Goal: Task Accomplishment & Management: Use online tool/utility

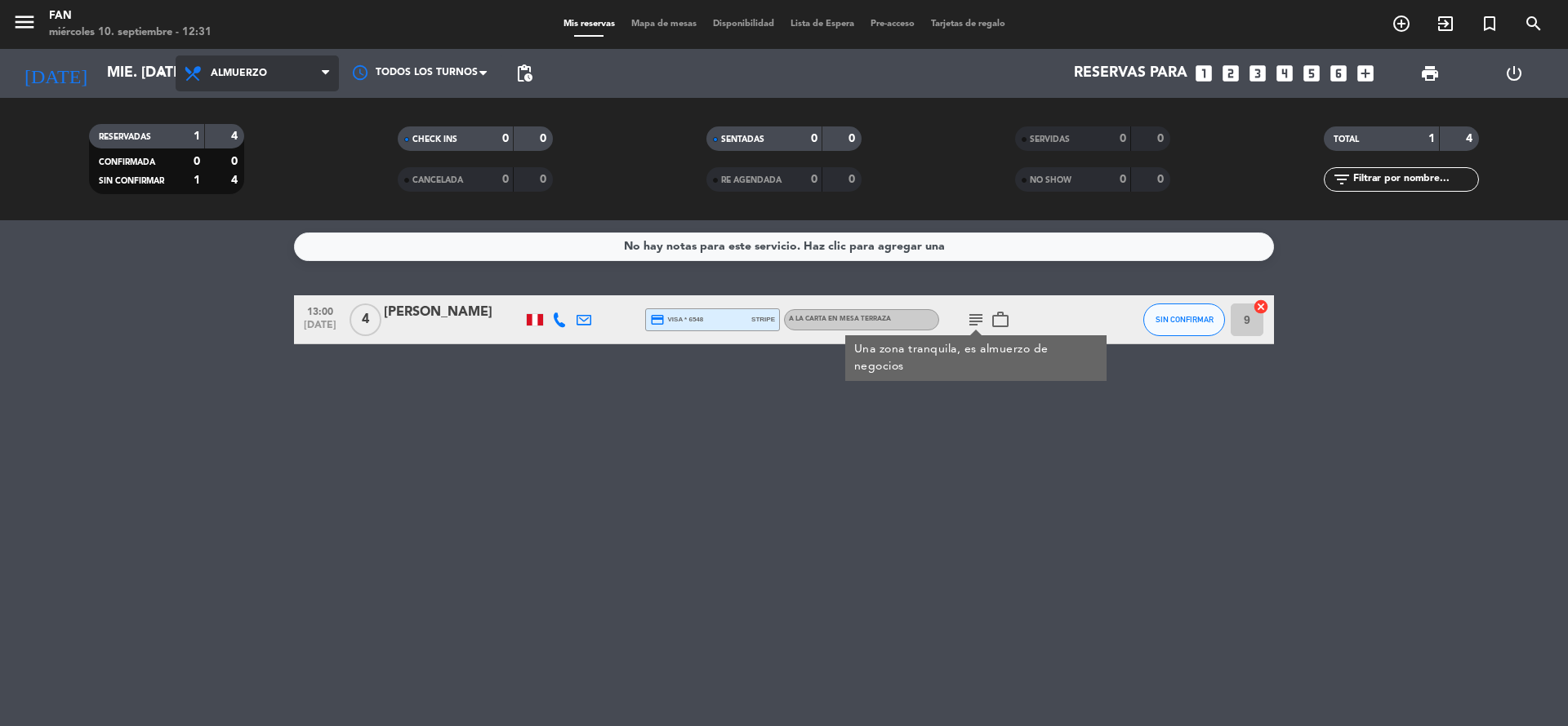
click at [288, 59] on span "Almuerzo" at bounding box center [257, 74] width 163 height 36
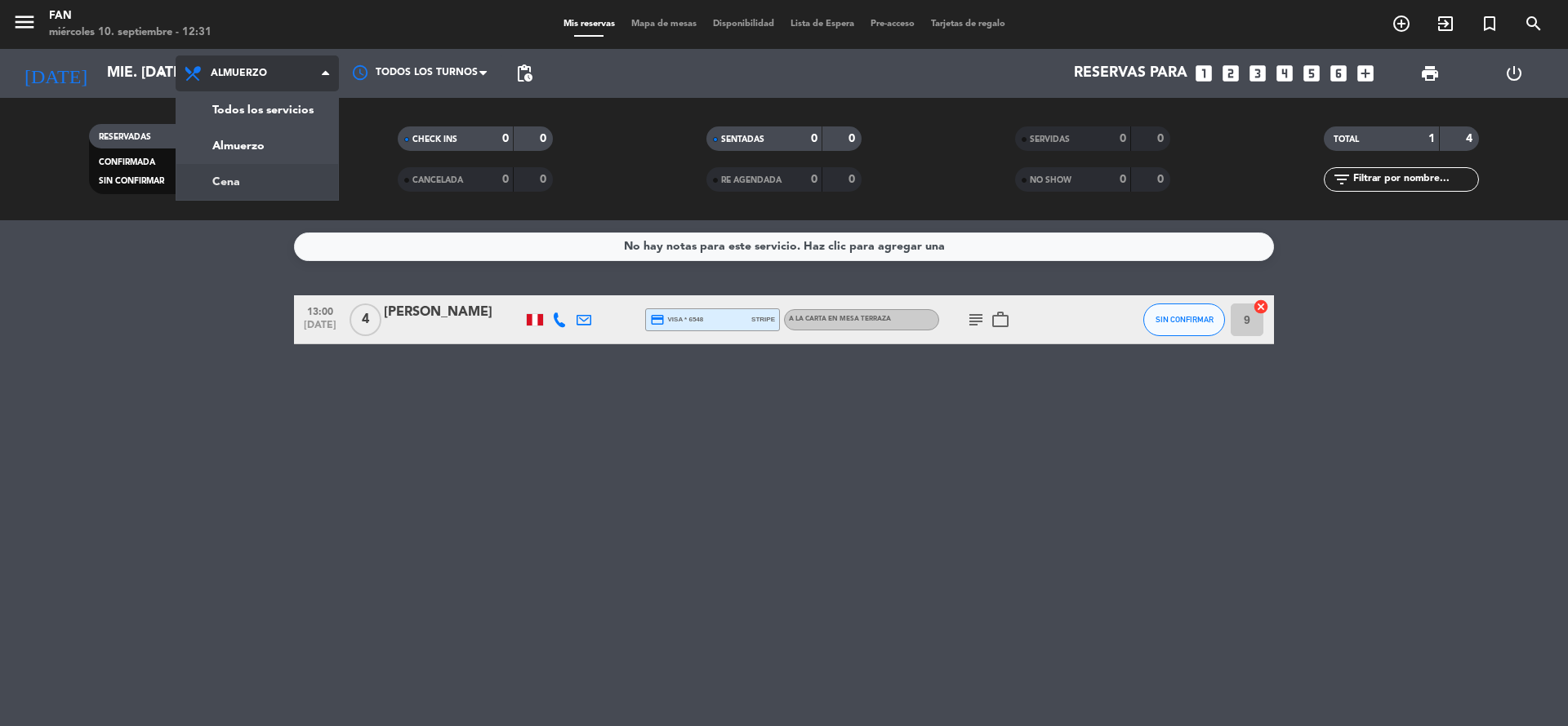
click at [299, 172] on div "menu Fan miércoles 10. septiembre - 12:31 Mis reservas Mapa de mesas Disponibil…" at bounding box center [784, 110] width 1568 height 220
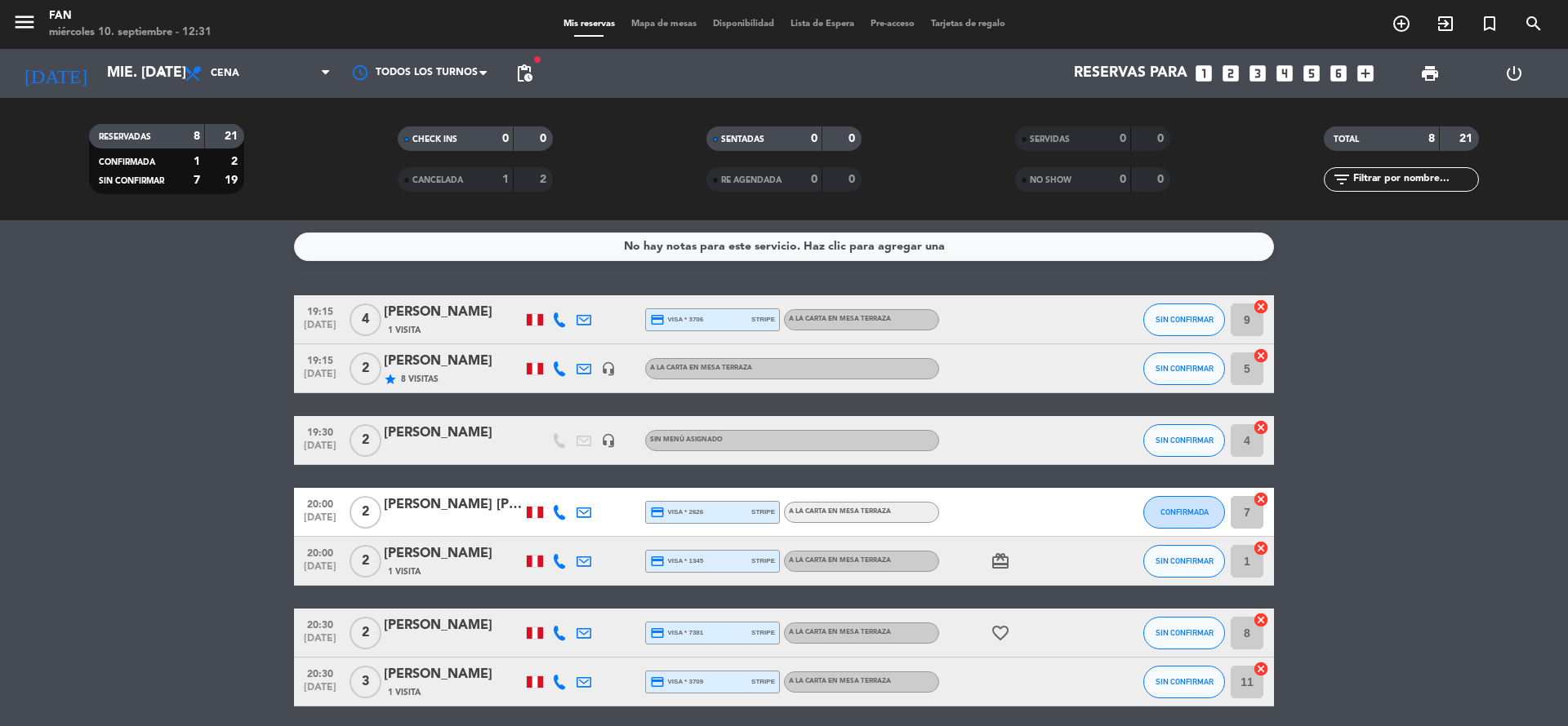
click at [1550, 488] on bookings-row "19:15 [DATE] 4 [PERSON_NAME] 1 Visita credit_card visa * 3706 stripe A la carta…" at bounding box center [784, 536] width 1568 height 483
click at [49, 588] on bookings-row "19:15 [DATE] 4 [PERSON_NAME] 1 Visita credit_card visa * 3706 stripe A la carta…" at bounding box center [784, 536] width 1568 height 483
click at [635, 19] on span "Mapa de mesas" at bounding box center [664, 24] width 81 height 9
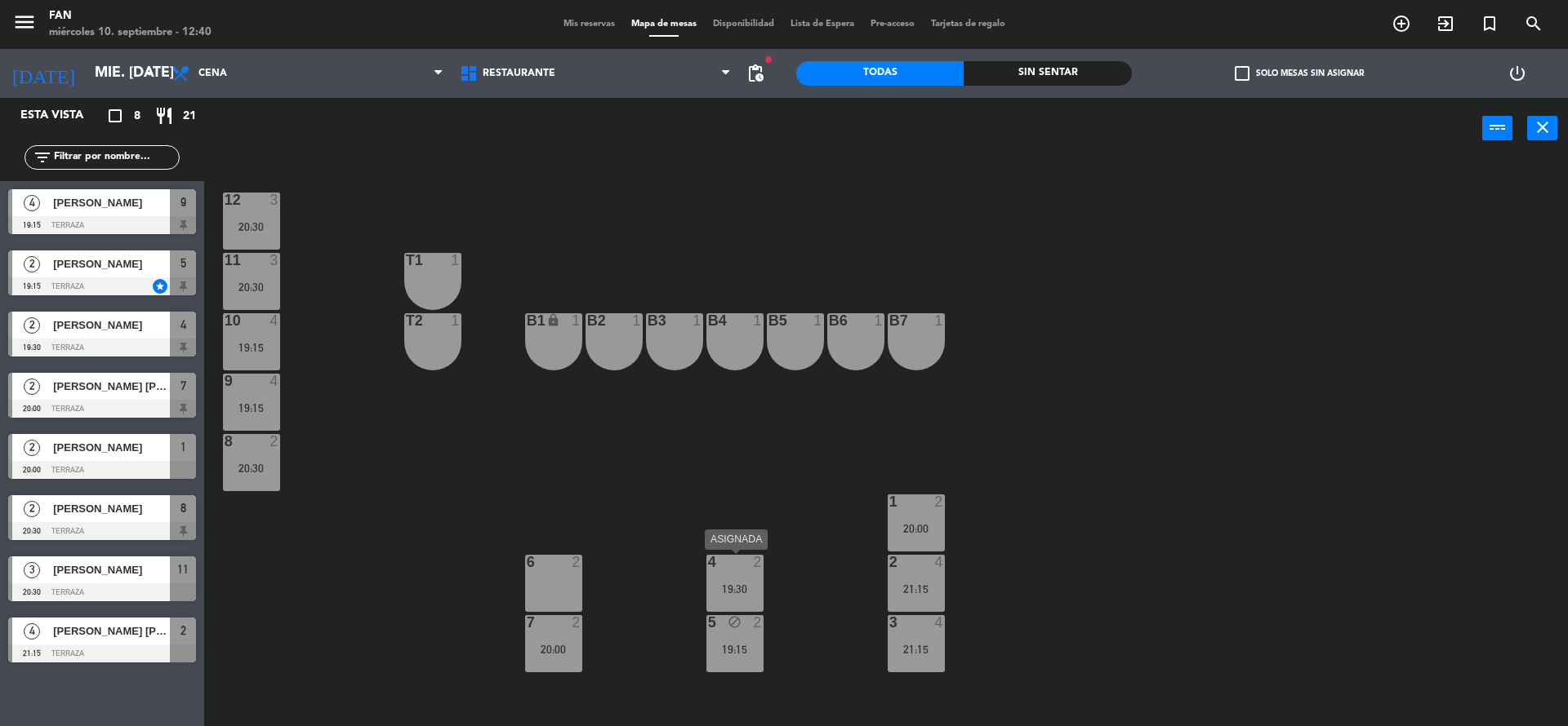
click at [748, 599] on div "4 2 19:30" at bounding box center [735, 584] width 58 height 58
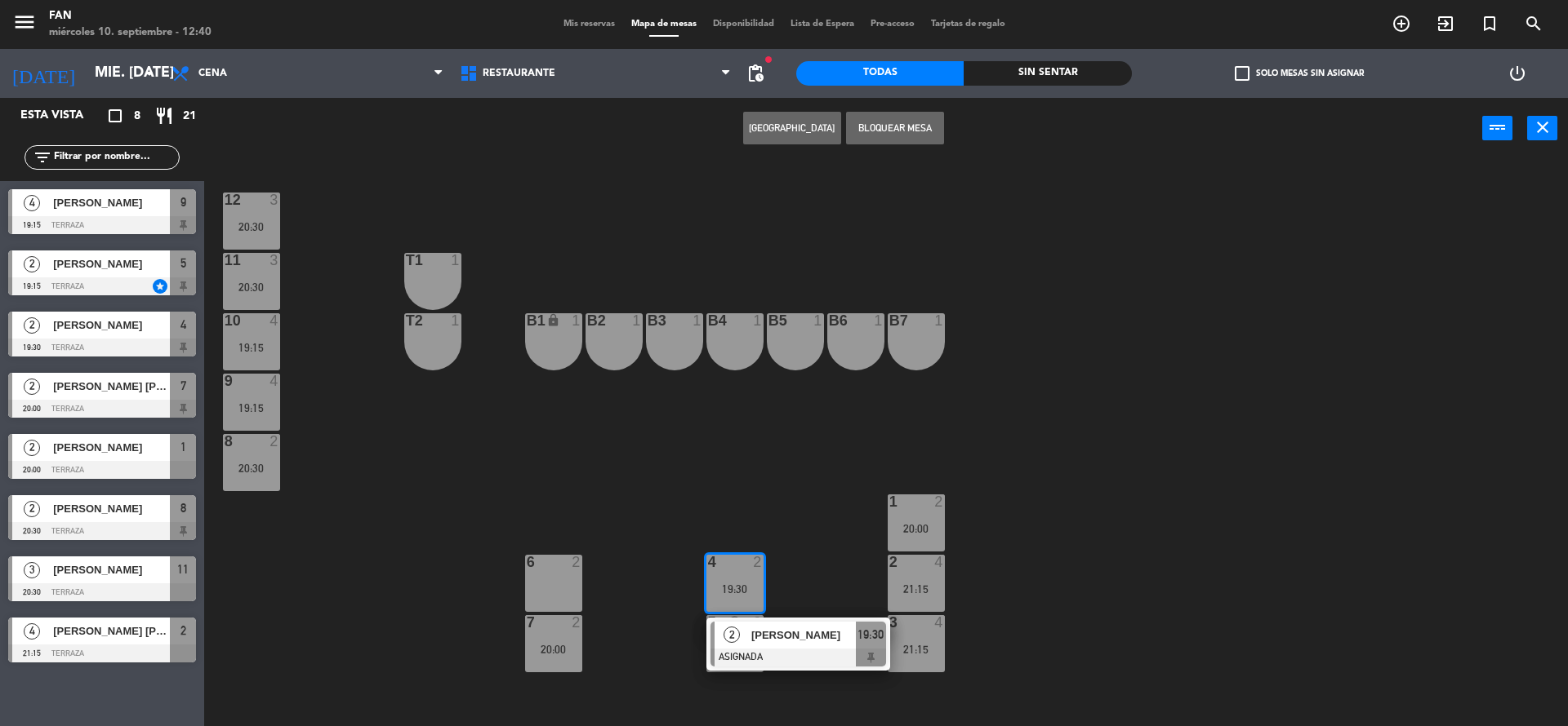
click at [794, 571] on div "12 3 20:30 11 3 20:30 T1 1 10 4 19:15 T2 1 B1 lock 1 B2 1 B3 1 B4 1 B5 1 B6 1 B…" at bounding box center [893, 447] width 1348 height 567
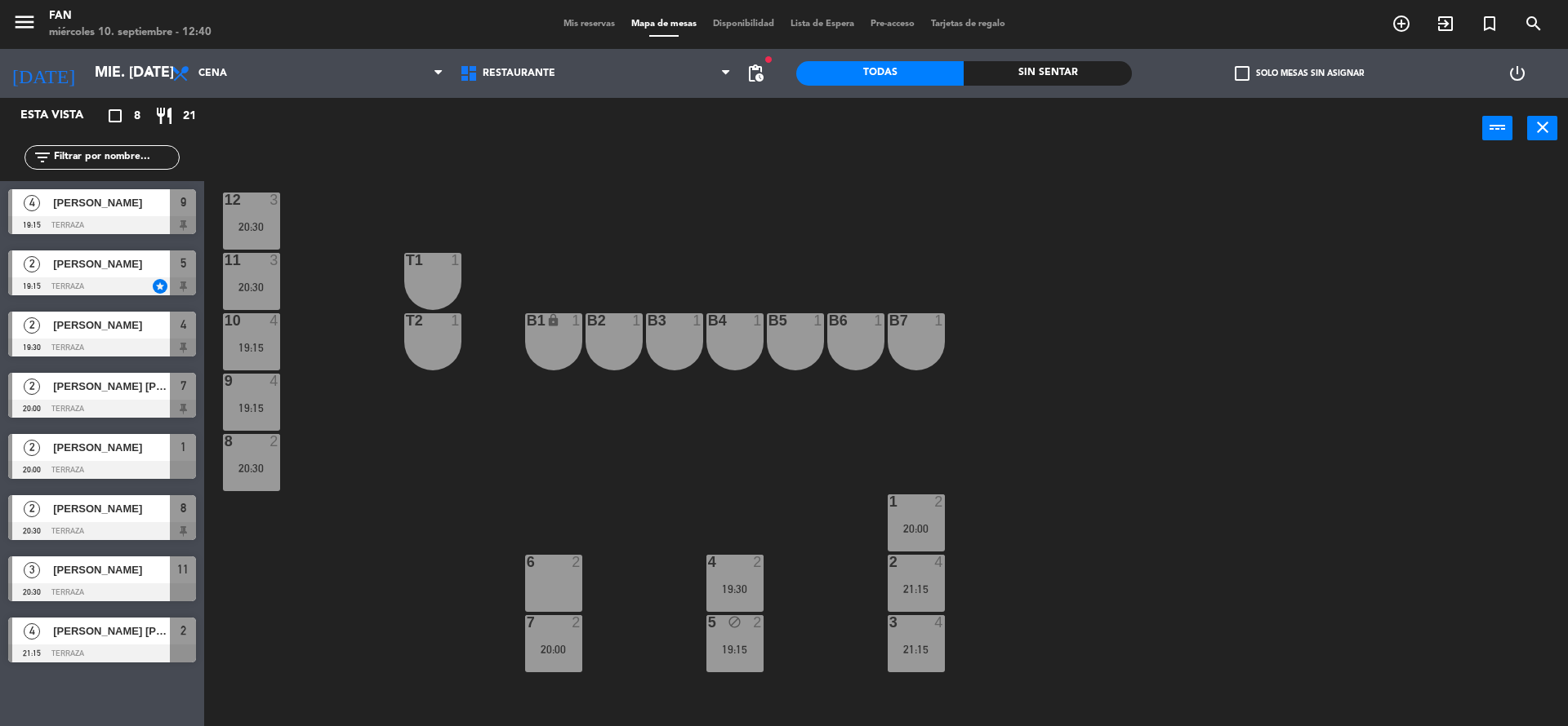
click at [759, 635] on div "5 block 2 19:15" at bounding box center [735, 644] width 58 height 58
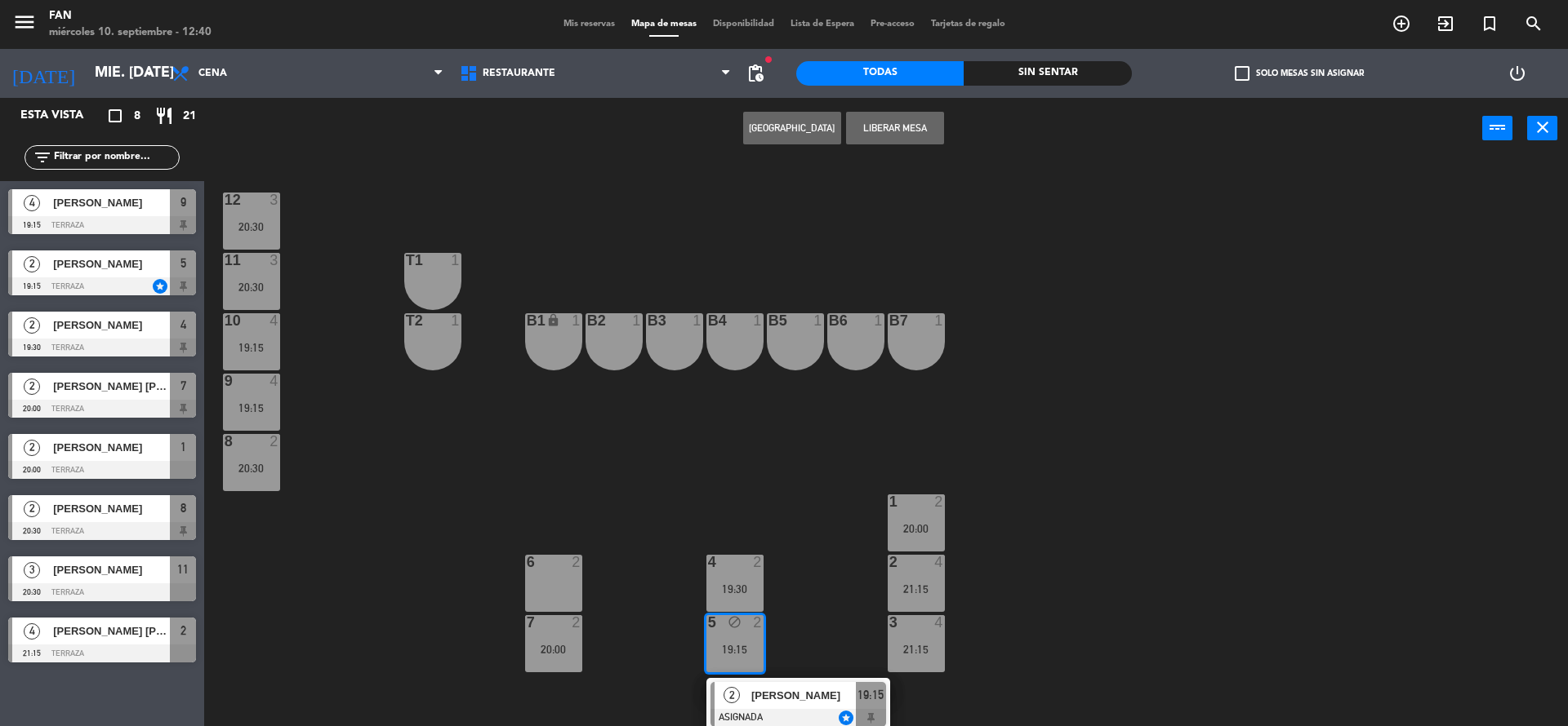
click at [528, 459] on div "12 3 20:30 11 3 20:30 T1 1 10 4 19:15 T2 1 B1 lock 1 B2 1 B3 1 B4 1 B5 1 B6 1 B…" at bounding box center [893, 447] width 1348 height 567
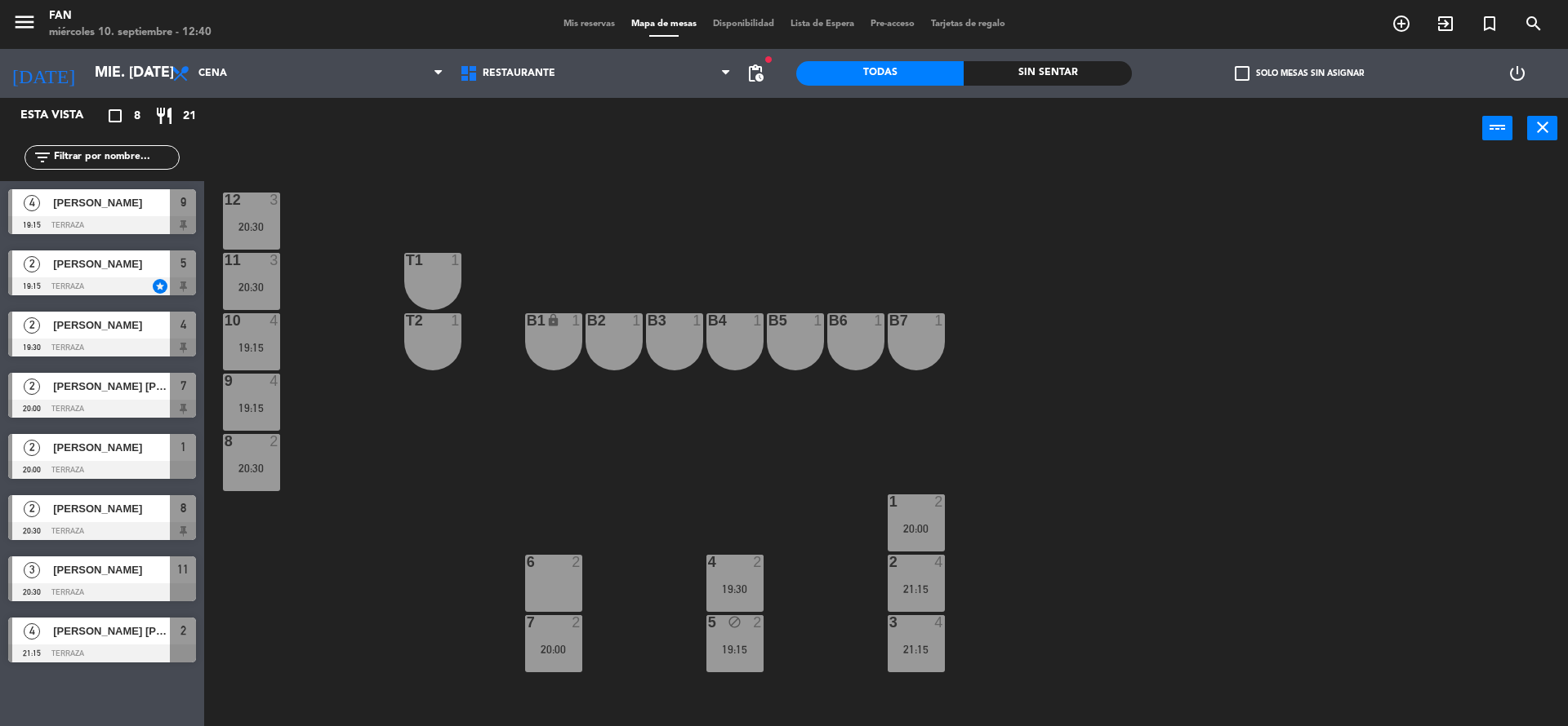
click at [251, 328] on div "10 4" at bounding box center [251, 321] width 58 height 16
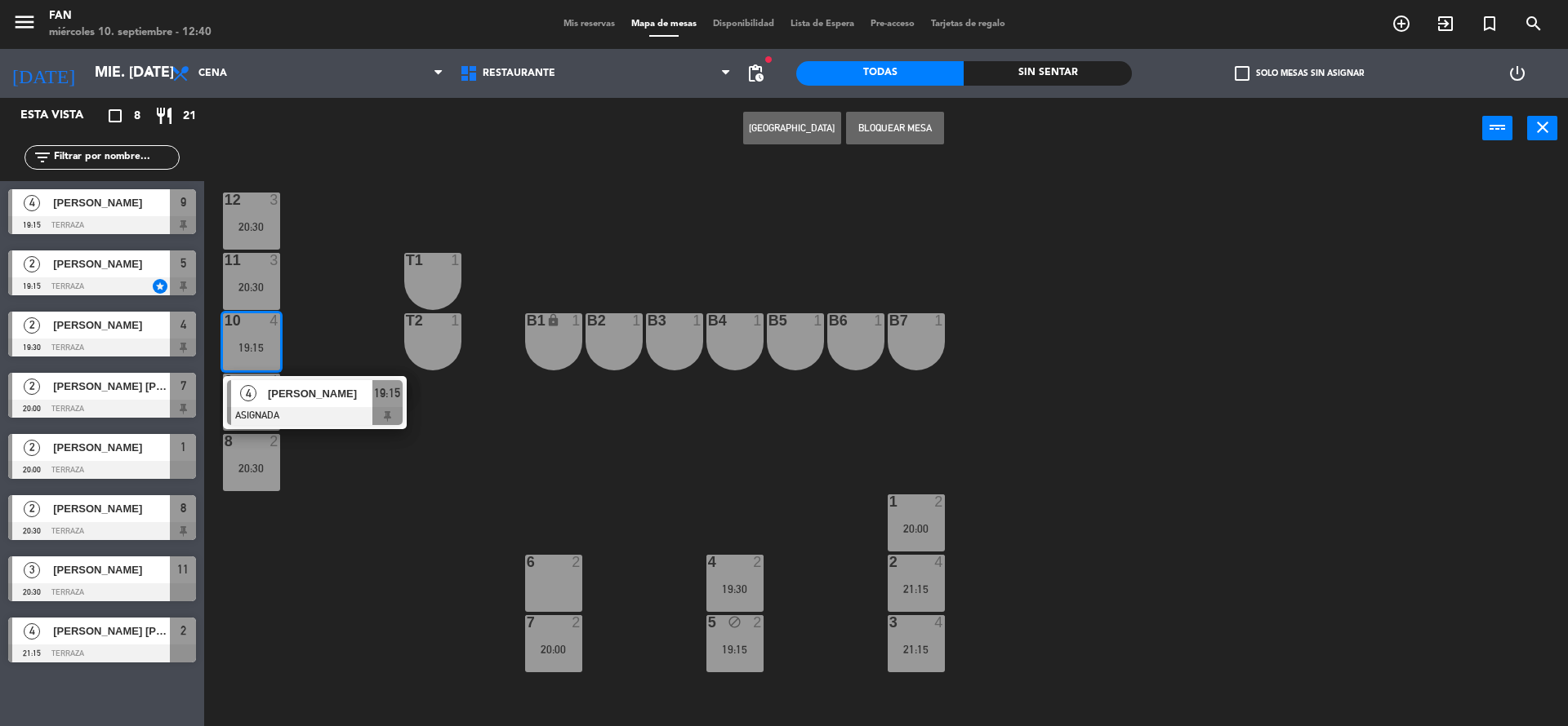
click at [310, 337] on div "12 3 20:30 11 3 20:30 T1 1 10 4 19:15 4 [PERSON_NAME] ASIGNADA 19:15 T2 1 B1 lo…" at bounding box center [893, 447] width 1348 height 567
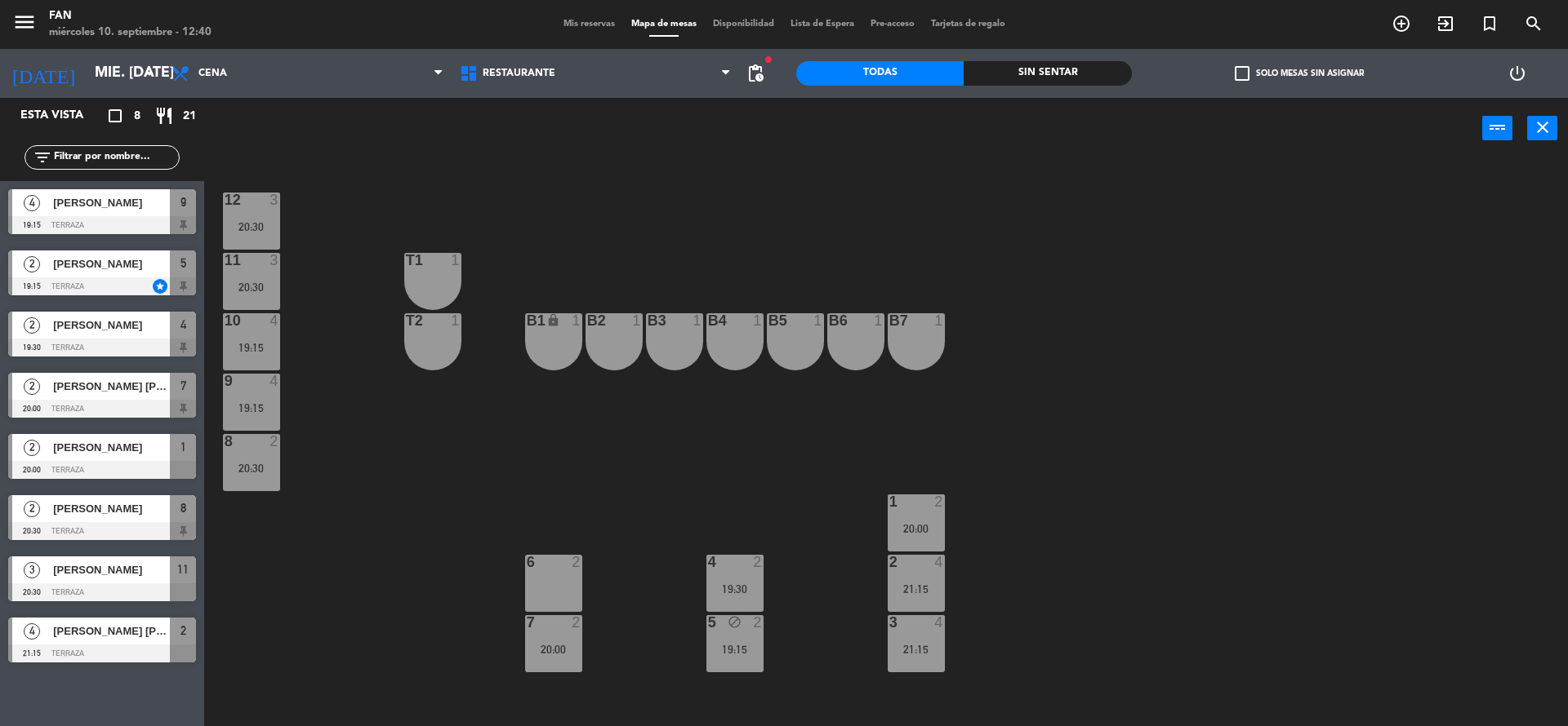
click at [241, 235] on div "12 3 20:30" at bounding box center [251, 222] width 58 height 58
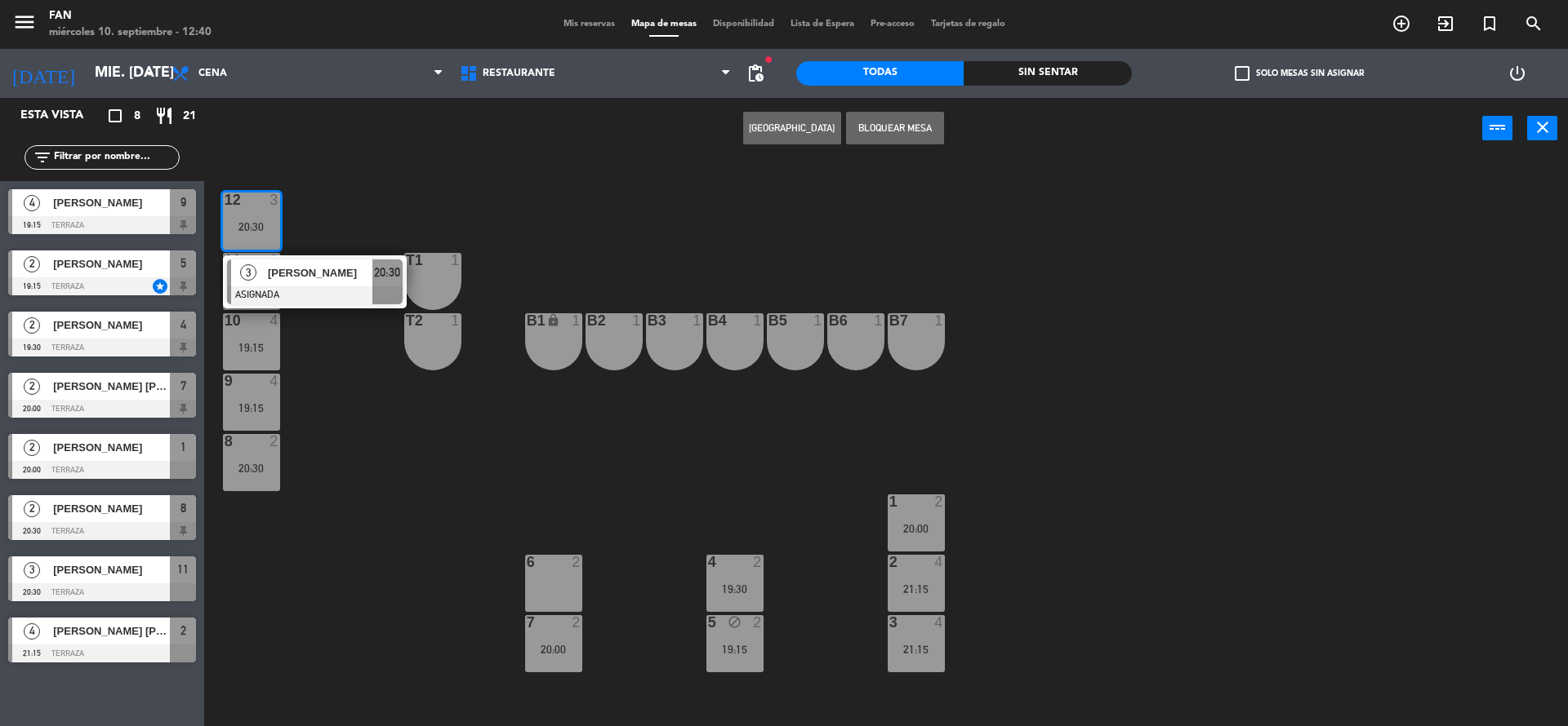
click at [299, 231] on div "12 3 20:30 3 [PERSON_NAME] ASIGNADA 20:30 11 3 20:30 T1 1 10 4 19:15 T2 1 B1 lo…" at bounding box center [893, 447] width 1348 height 567
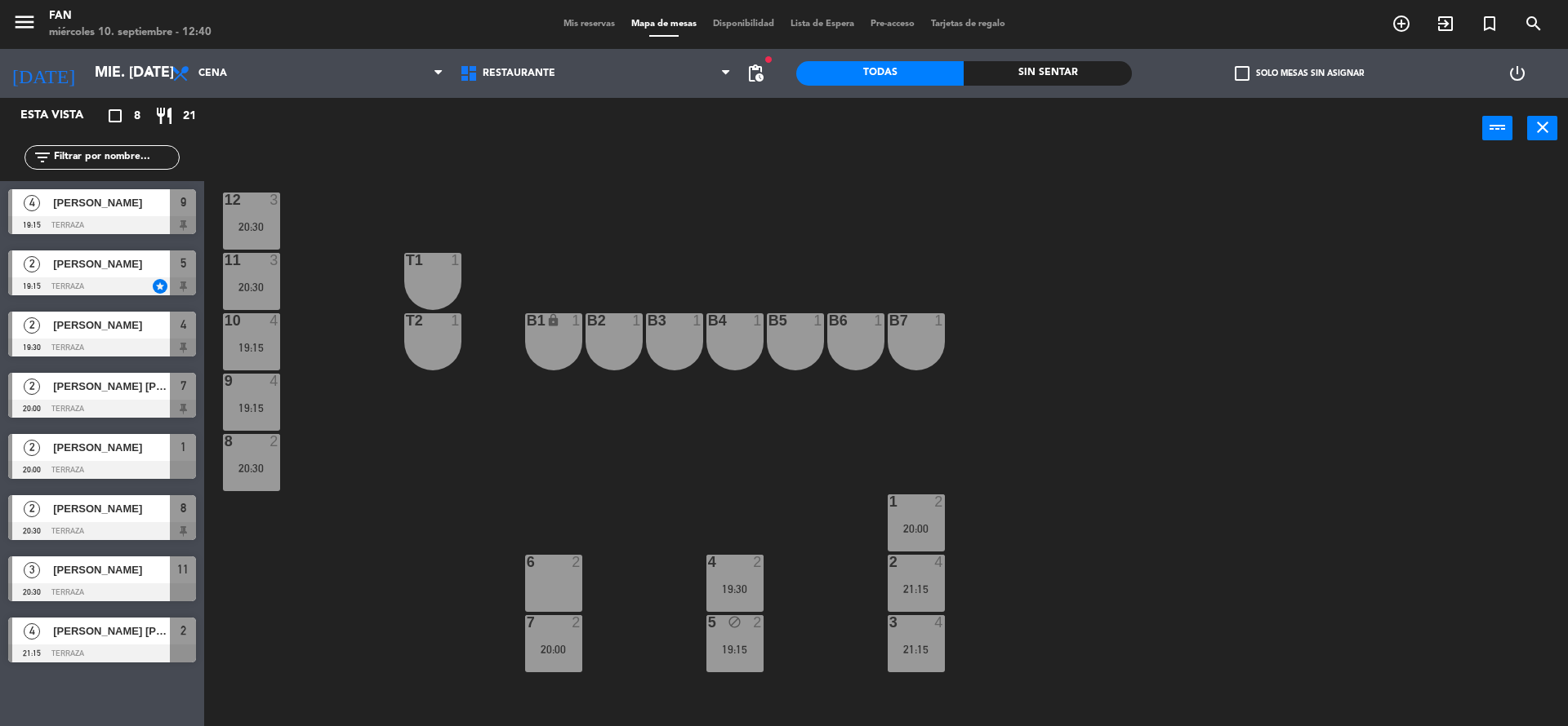
click at [268, 345] on div "19:15" at bounding box center [251, 348] width 58 height 12
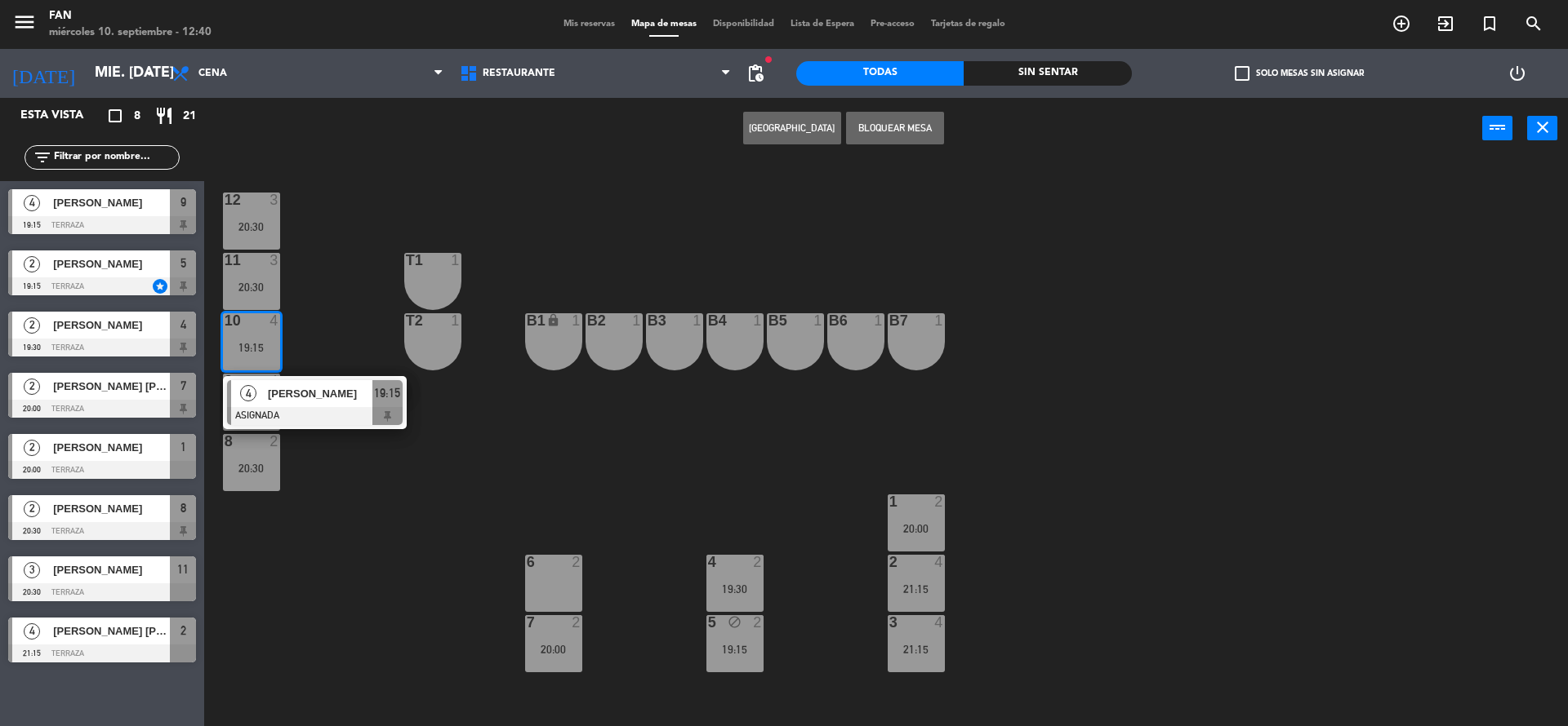
click at [585, 21] on span "Mis reservas" at bounding box center [589, 24] width 68 height 9
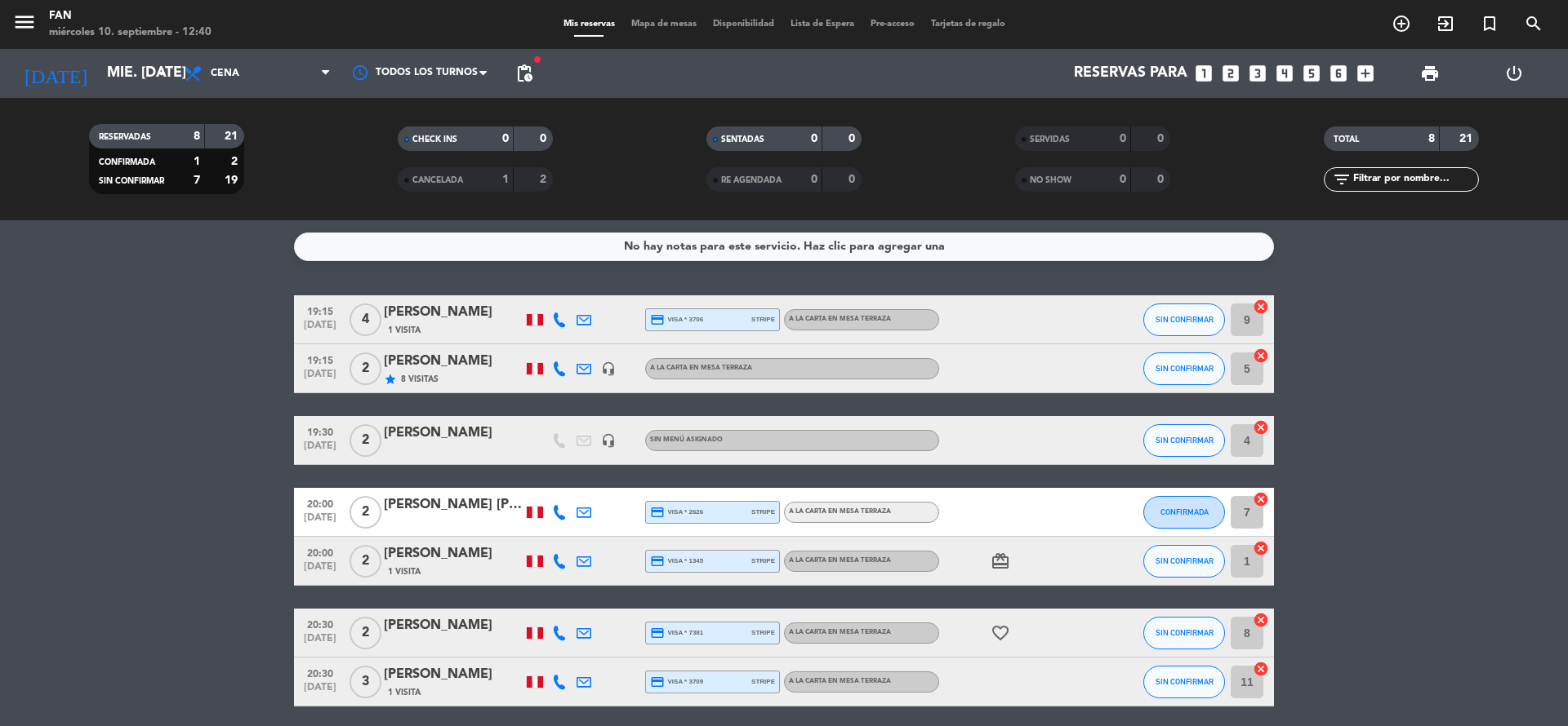
click at [556, 316] on icon at bounding box center [559, 319] width 14 height 14
click at [597, 292] on span at bounding box center [603, 293] width 13 height 13
click at [638, 20] on span "Mapa de mesas" at bounding box center [664, 24] width 81 height 9
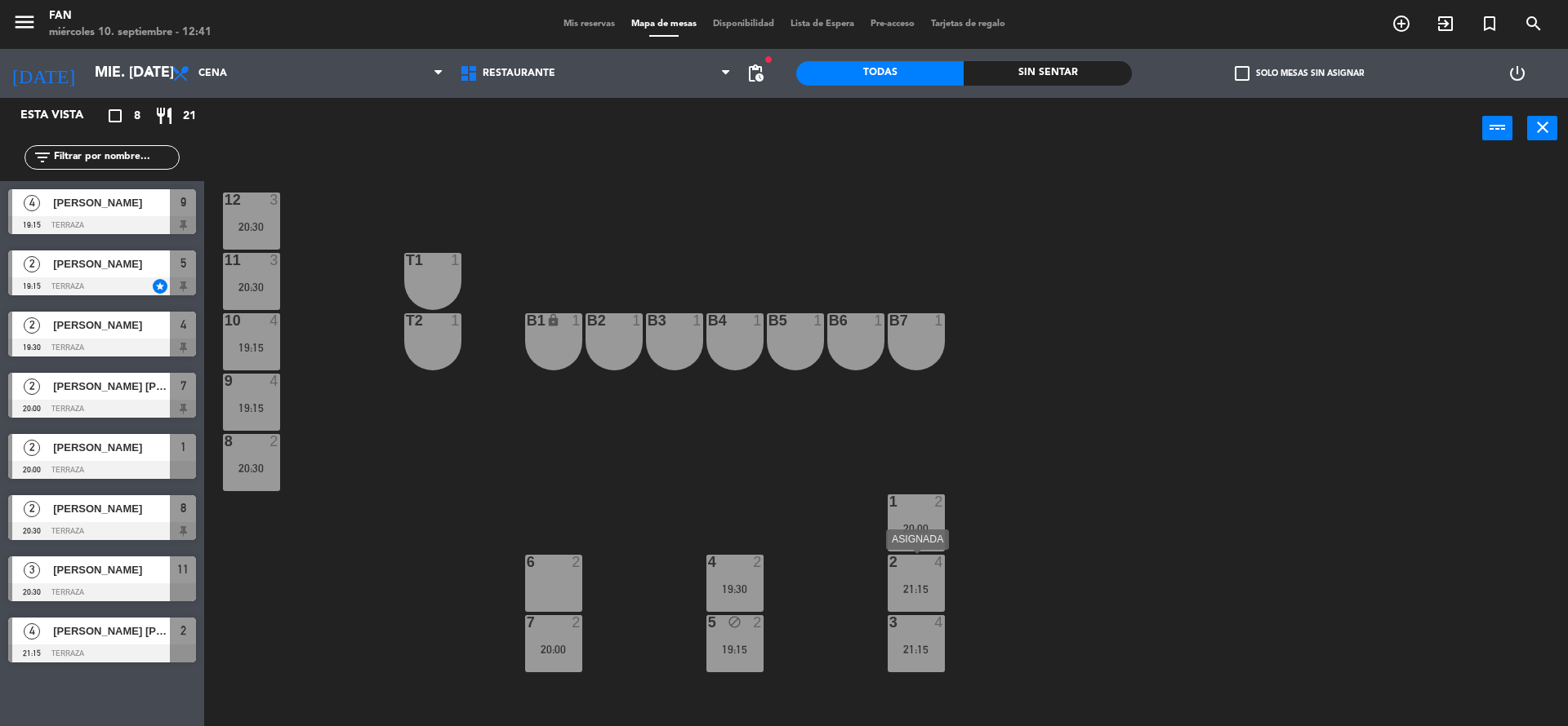
click at [927, 594] on div "21:15" at bounding box center [916, 590] width 58 height 12
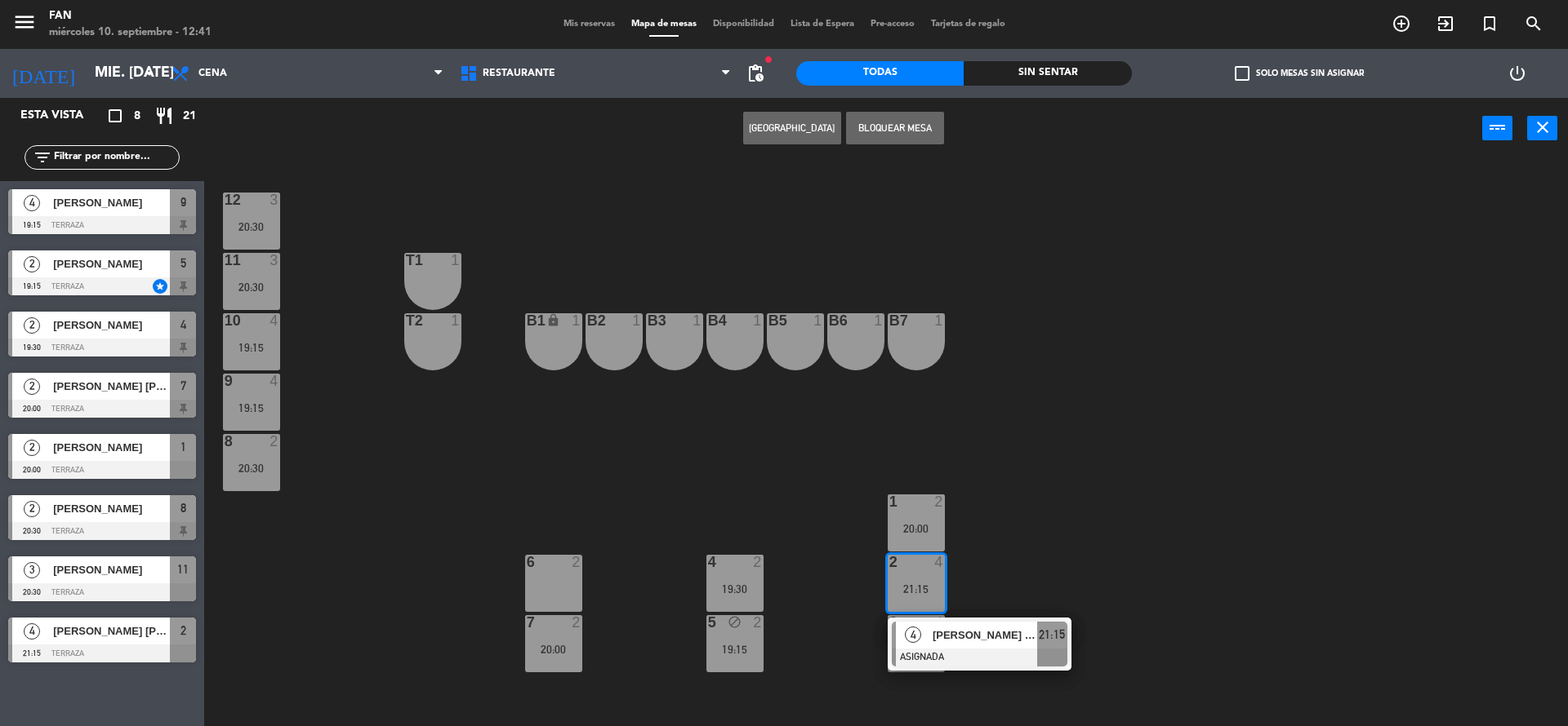
click at [588, 26] on span "Mis reservas" at bounding box center [589, 24] width 68 height 9
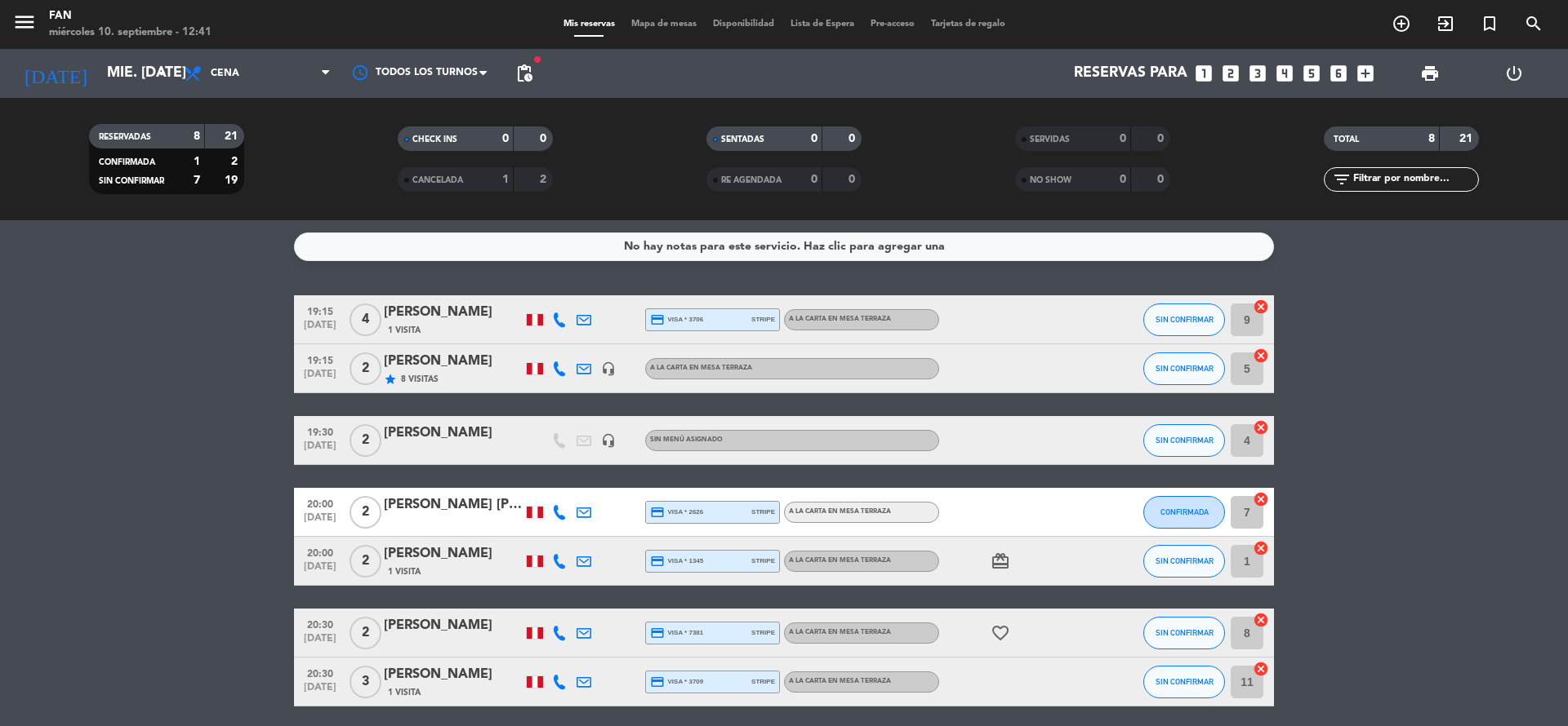
click at [1449, 391] on bookings-row "19:15 [DATE] 4 [PERSON_NAME] 1 Visita credit_card visa * 3706 stripe A la carta…" at bounding box center [784, 536] width 1568 height 483
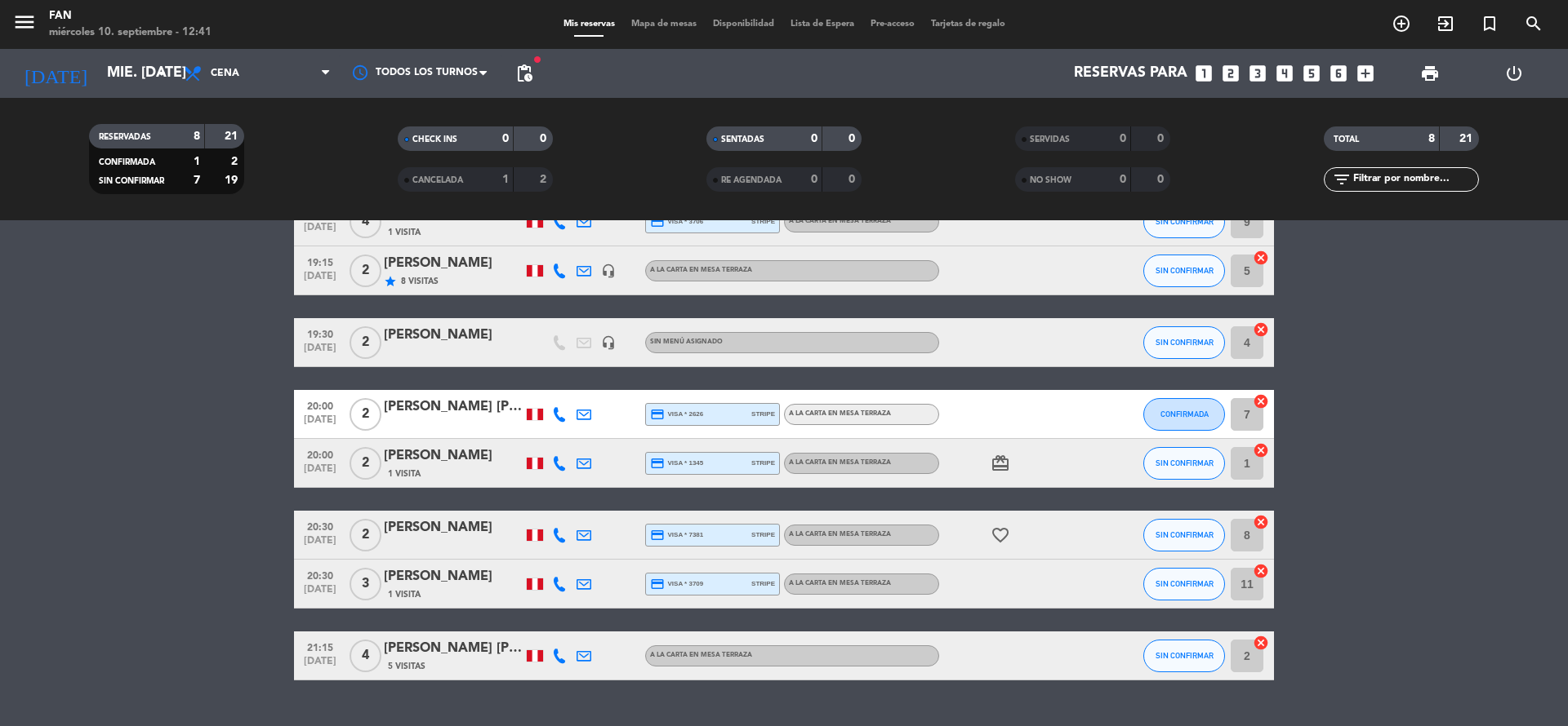
scroll to position [134, 0]
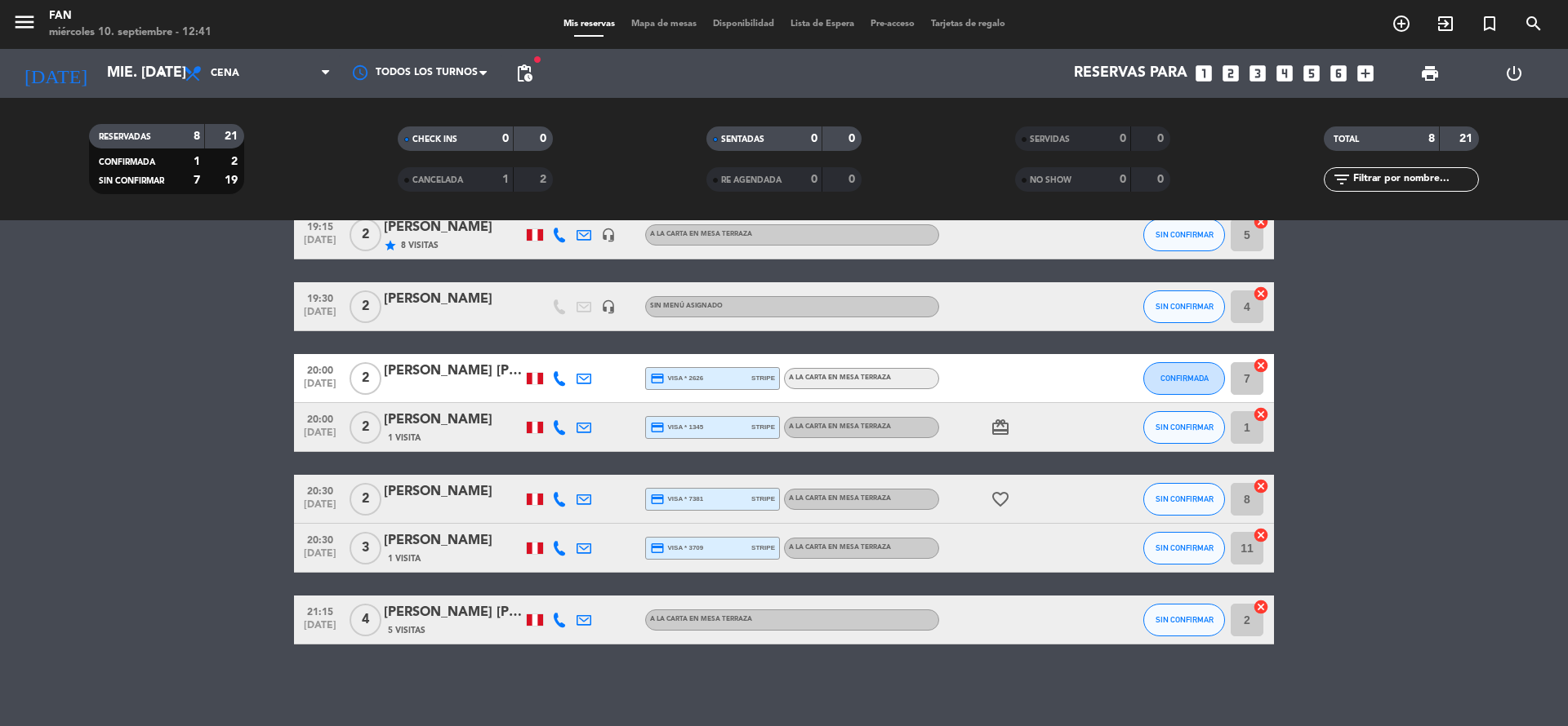
click at [564, 624] on icon at bounding box center [559, 619] width 14 height 14
click at [597, 597] on span at bounding box center [603, 592] width 13 height 13
click at [565, 669] on div "No hay notas para este servicio. Haz clic para agregar una 19:15 [DATE] 4 [PERS…" at bounding box center [784, 473] width 1568 height 506
click at [660, 21] on span "Mapa de mesas" at bounding box center [664, 24] width 81 height 9
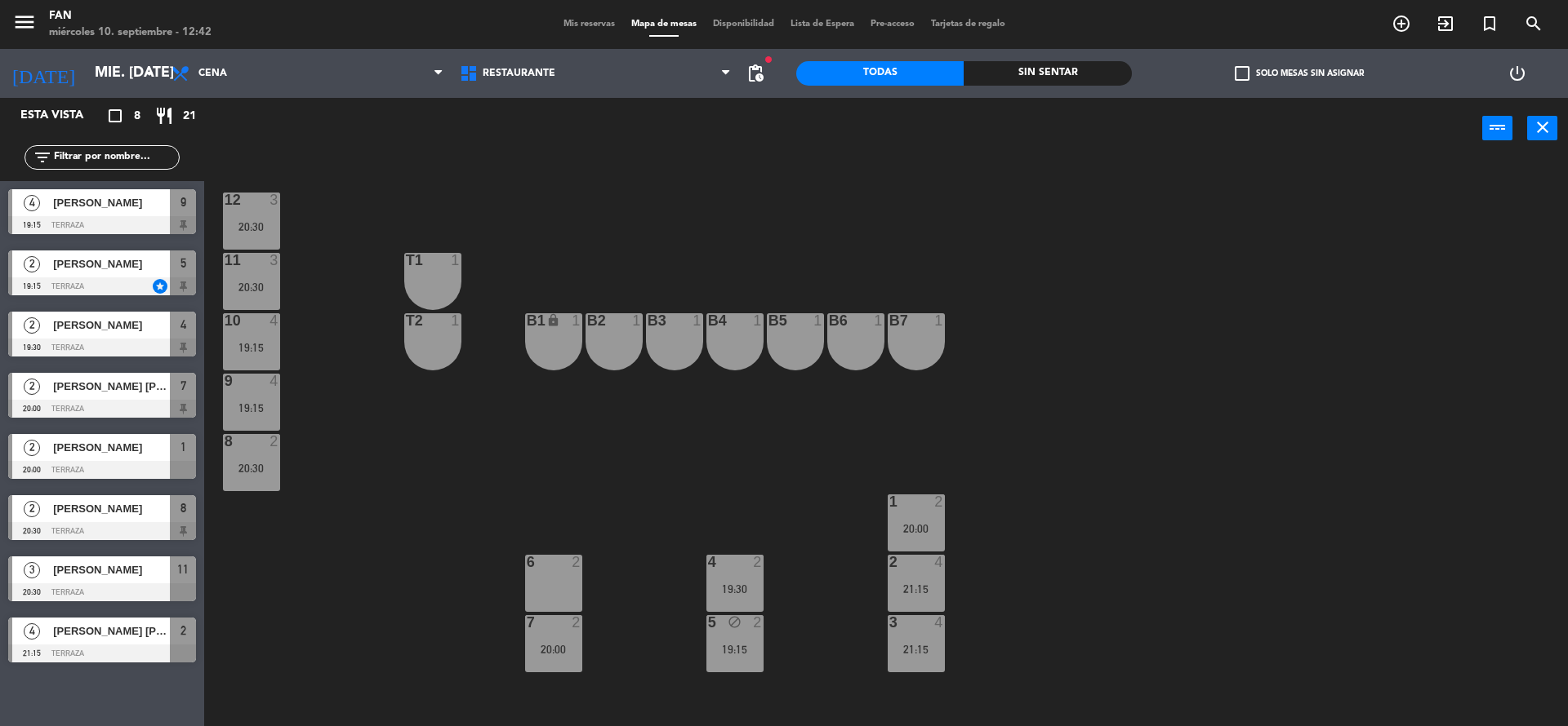
click at [447, 554] on div "12 3 20:30 11 3 20:30 T1 1 10 4 19:15 T2 1 B1 lock 1 B2 1 B3 1 B4 1 B5 1 B6 1 B…" at bounding box center [893, 447] width 1348 height 567
click at [920, 600] on div "2 4 21:15" at bounding box center [916, 584] width 58 height 58
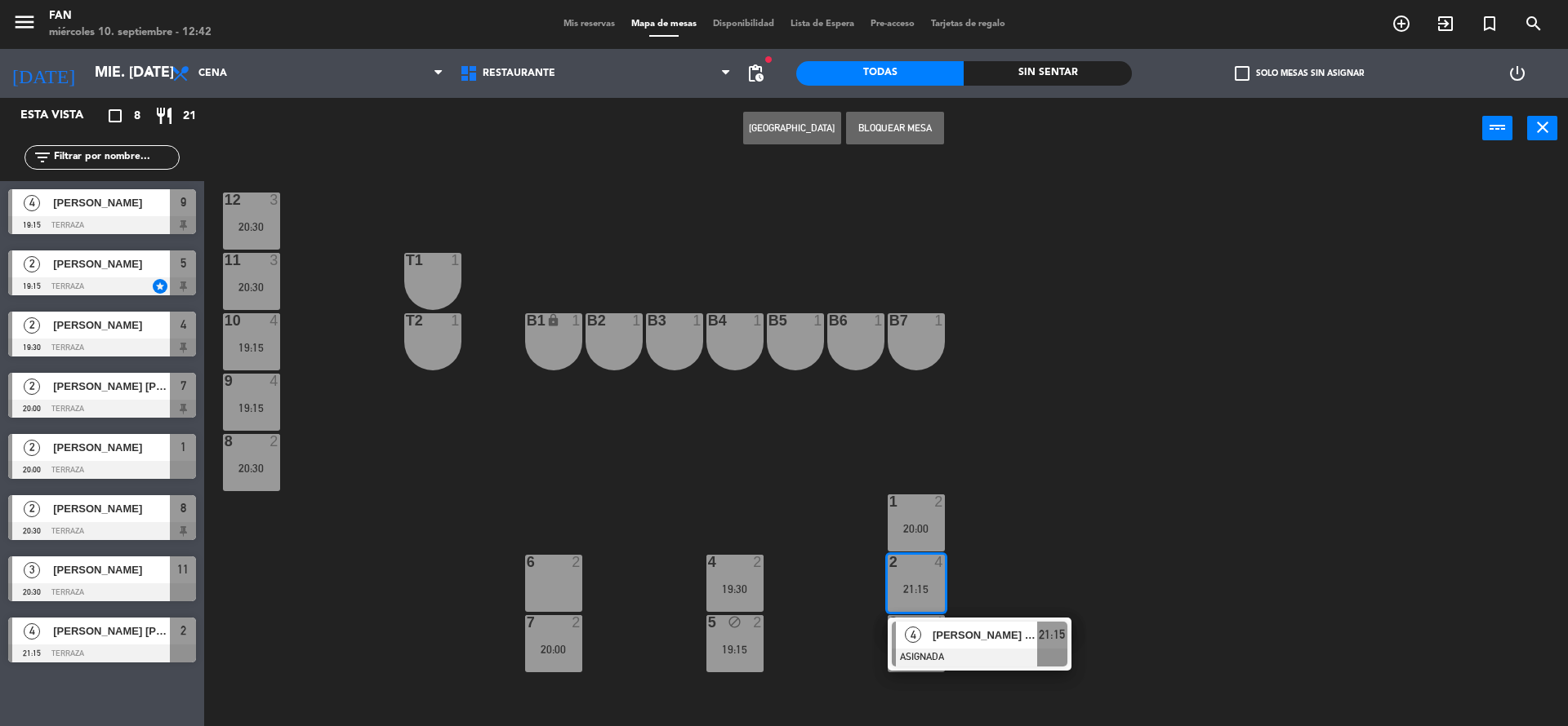
click at [883, 139] on button "Bloquear Mesa" at bounding box center [895, 128] width 98 height 33
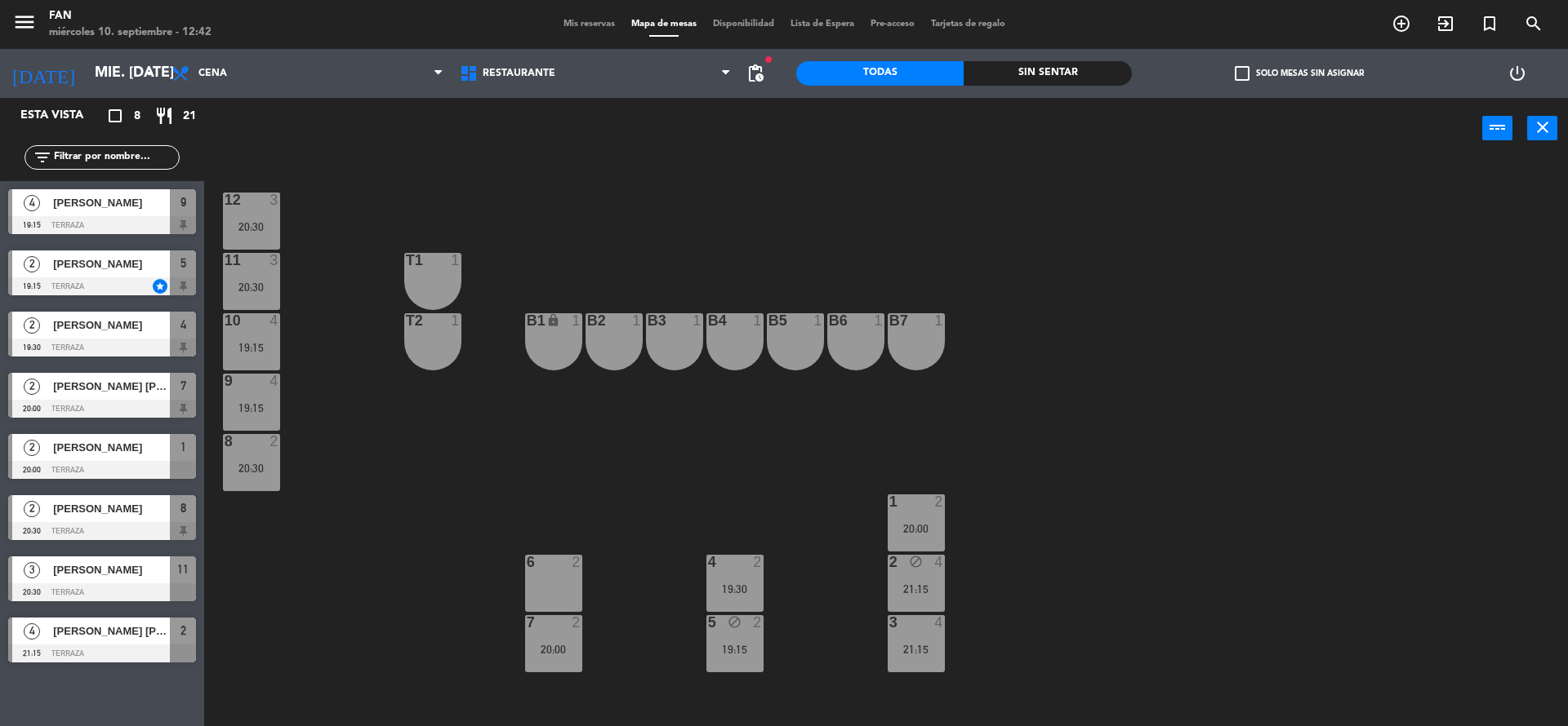
click at [908, 652] on div "21:15" at bounding box center [916, 650] width 58 height 12
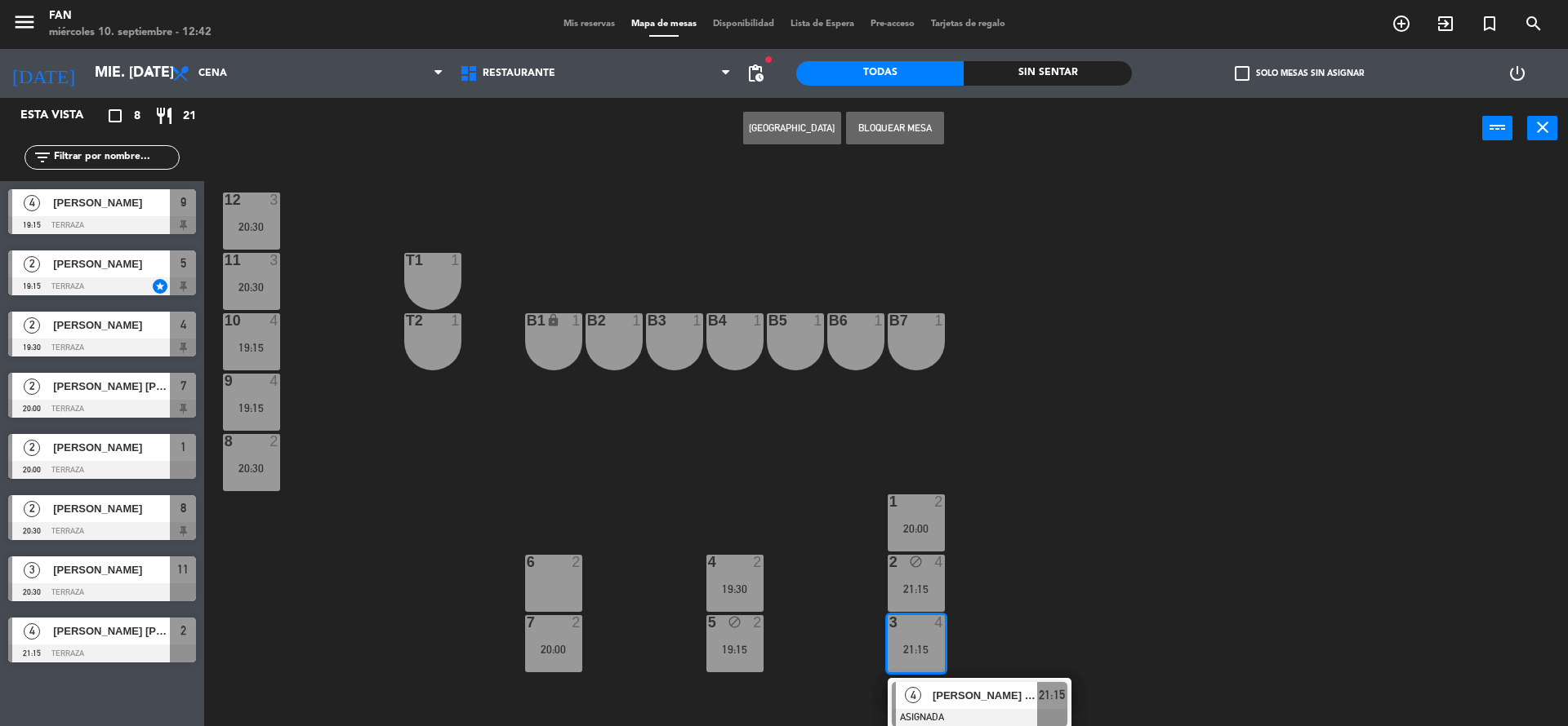
click at [907, 129] on button "Bloquear Mesa" at bounding box center [895, 128] width 98 height 33
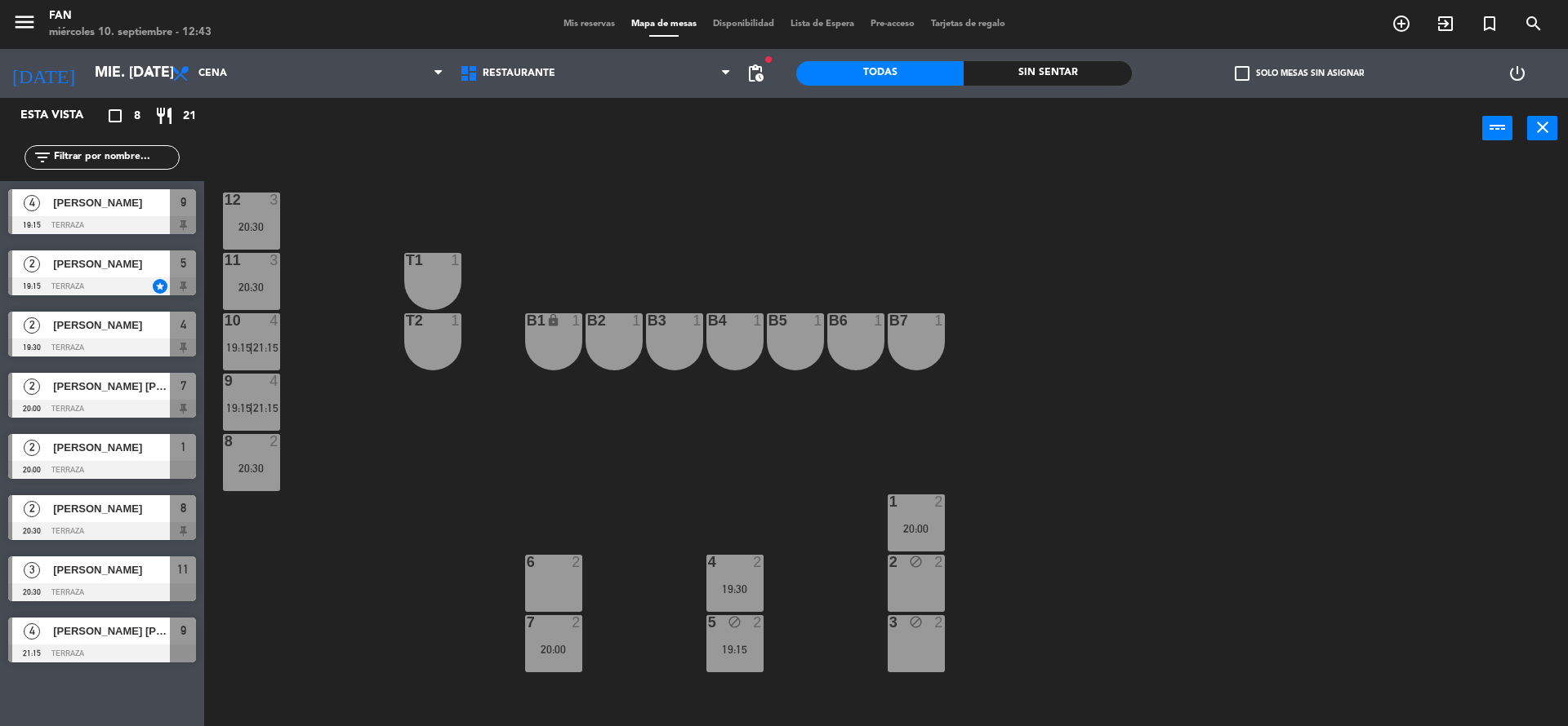
click at [930, 580] on div "2 block 2" at bounding box center [916, 584] width 58 height 58
click at [353, 428] on div "12 3 20:30 11 3 20:30 T1 1 10 4 19:15 | 21:15 T2 1 B1 lock 1 B2 1 B3 1 B4 1 B5 …" at bounding box center [893, 447] width 1348 height 567
click at [272, 366] on div "10 4 19:15 | 21:15" at bounding box center [251, 342] width 58 height 58
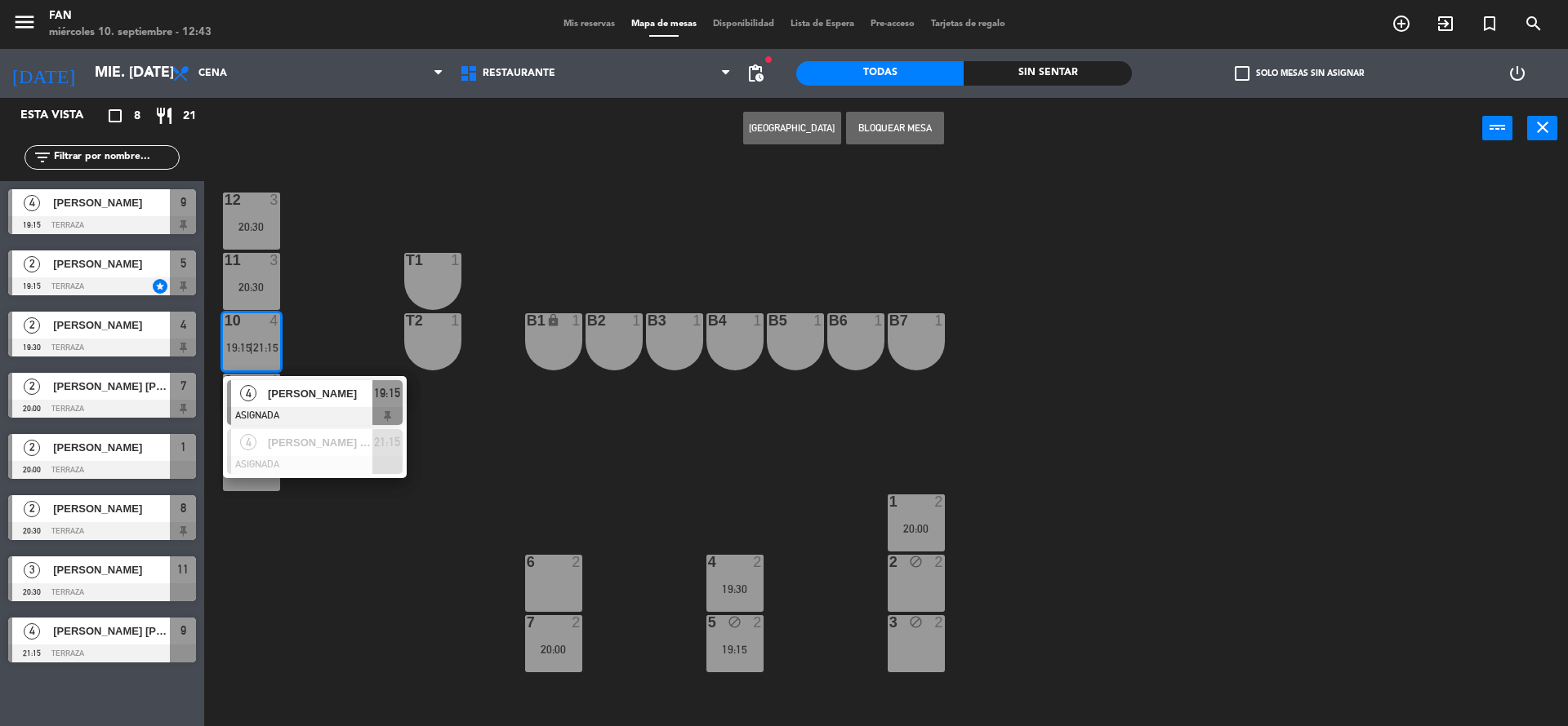
click at [497, 518] on div "12 3 20:30 11 3 20:30 T1 1 10 4 19:15 | 21:15 4 [PERSON_NAME] ASIGNADA 19:15 4 …" at bounding box center [893, 447] width 1348 height 567
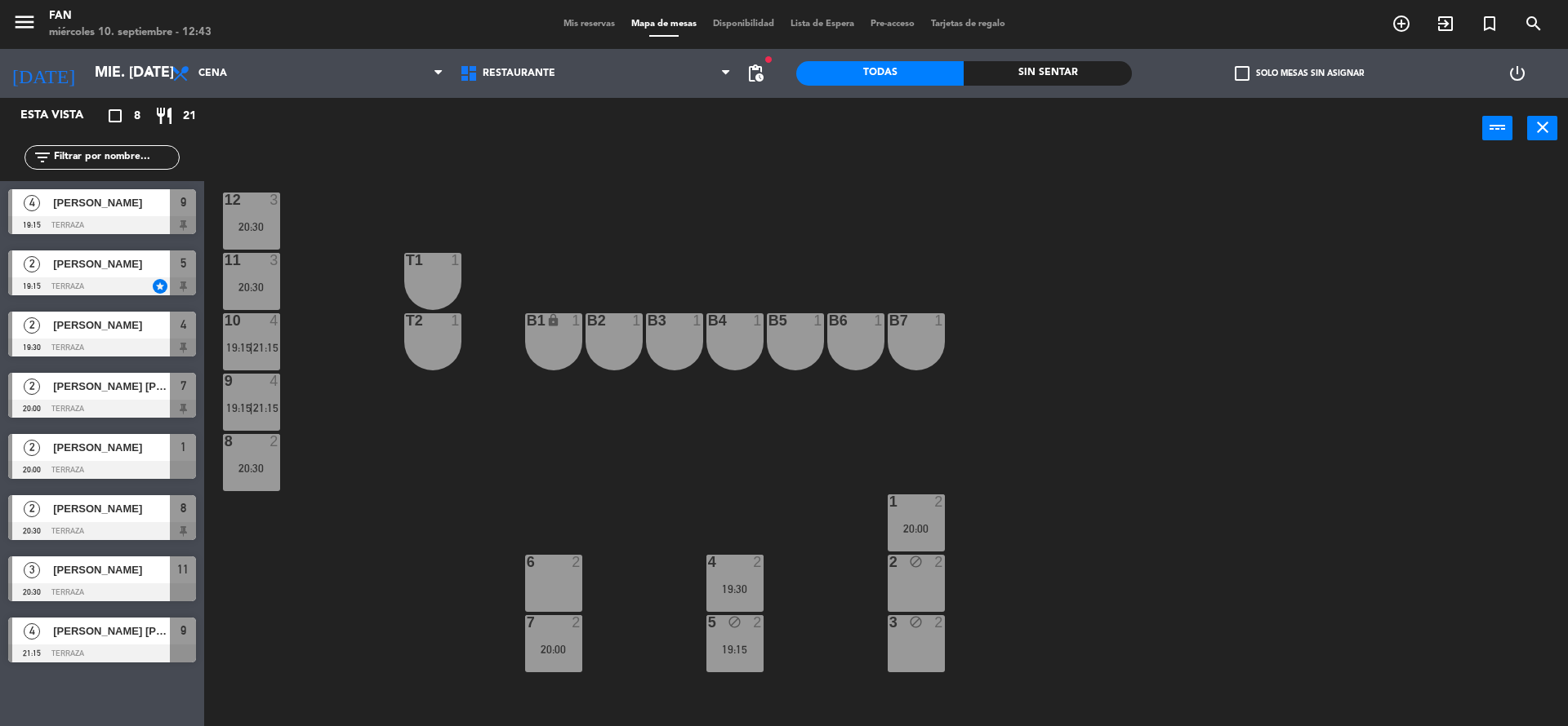
click at [895, 585] on div "2 block 2" at bounding box center [916, 584] width 58 height 58
click at [921, 655] on div "3 block 2" at bounding box center [916, 644] width 58 height 58
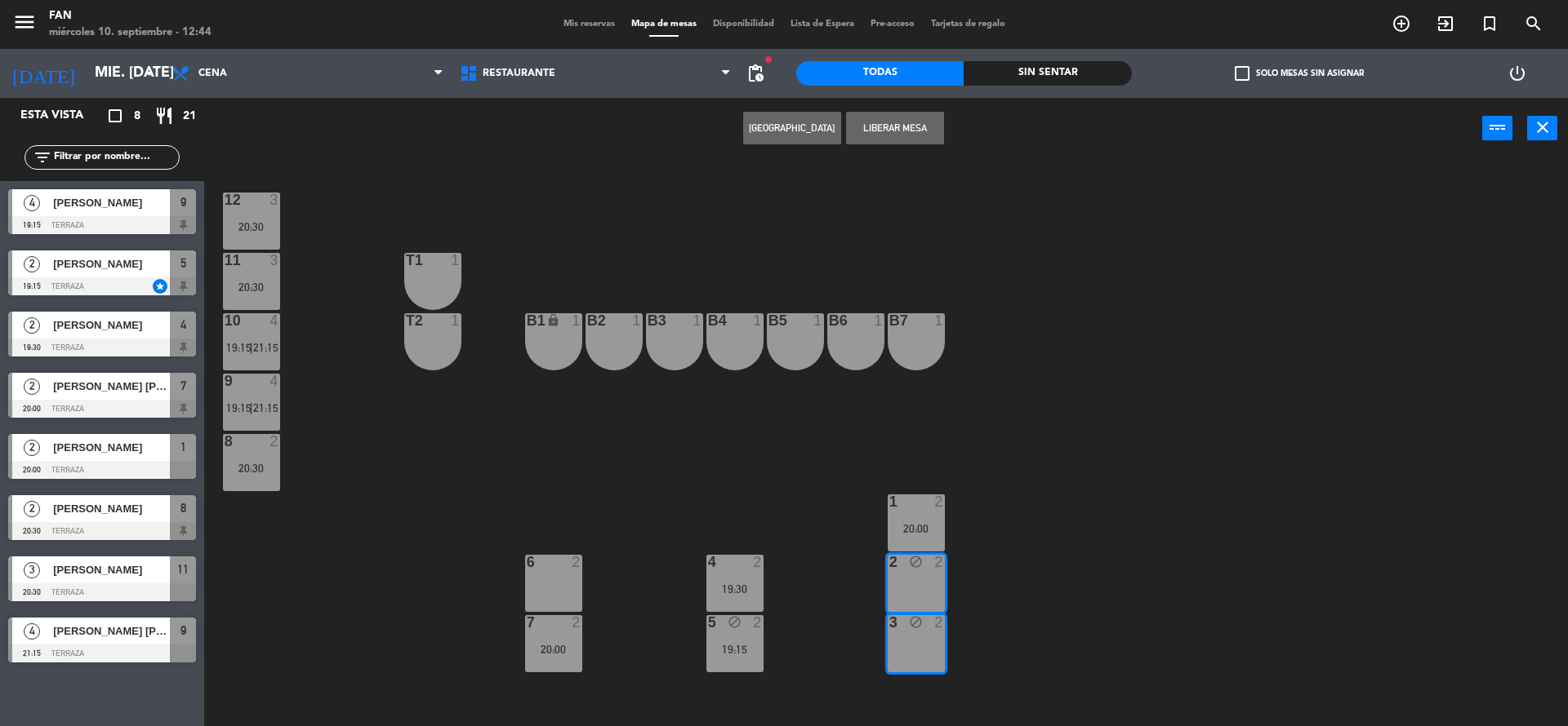
click at [911, 123] on button "Liberar Mesa" at bounding box center [895, 128] width 98 height 33
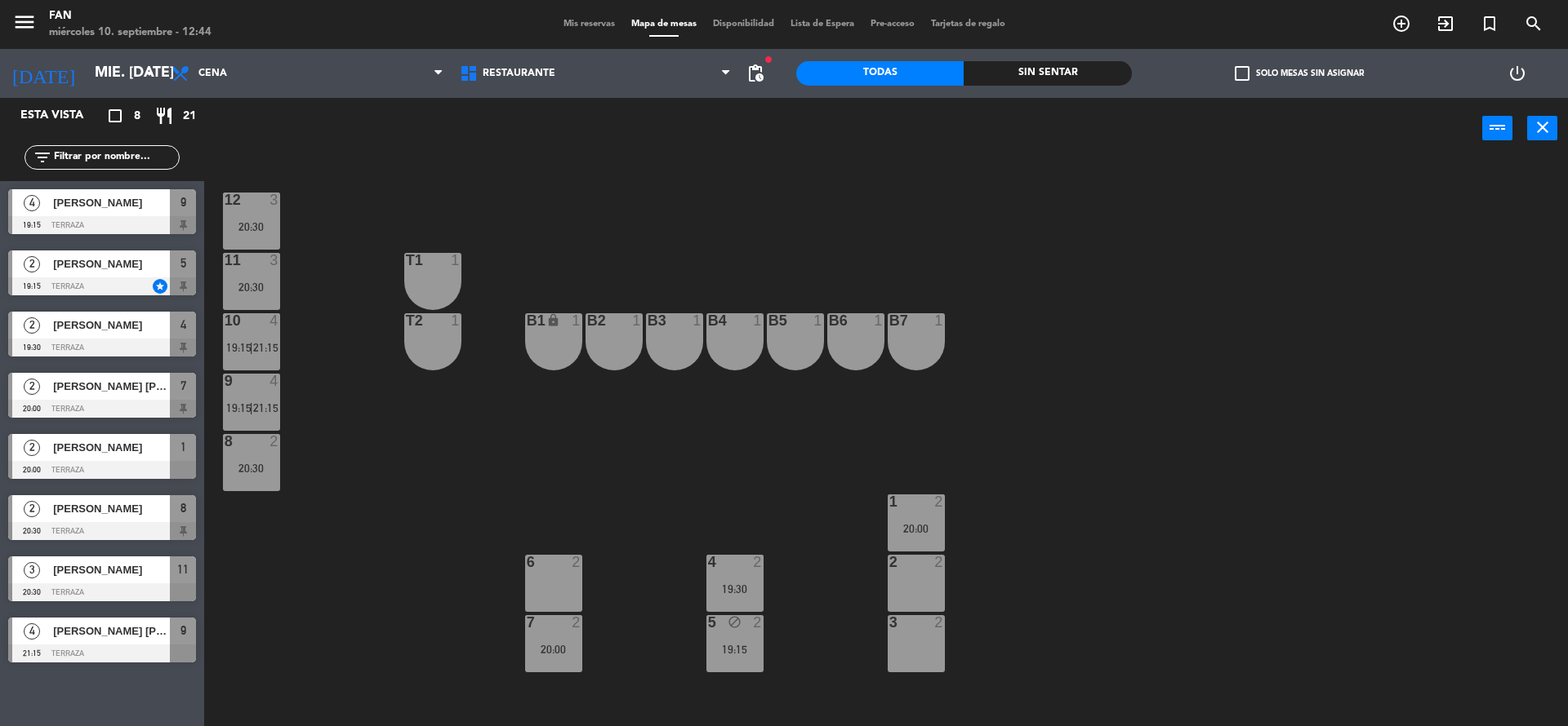
click at [258, 333] on div "10 4 19:15 | 21:15" at bounding box center [251, 342] width 58 height 58
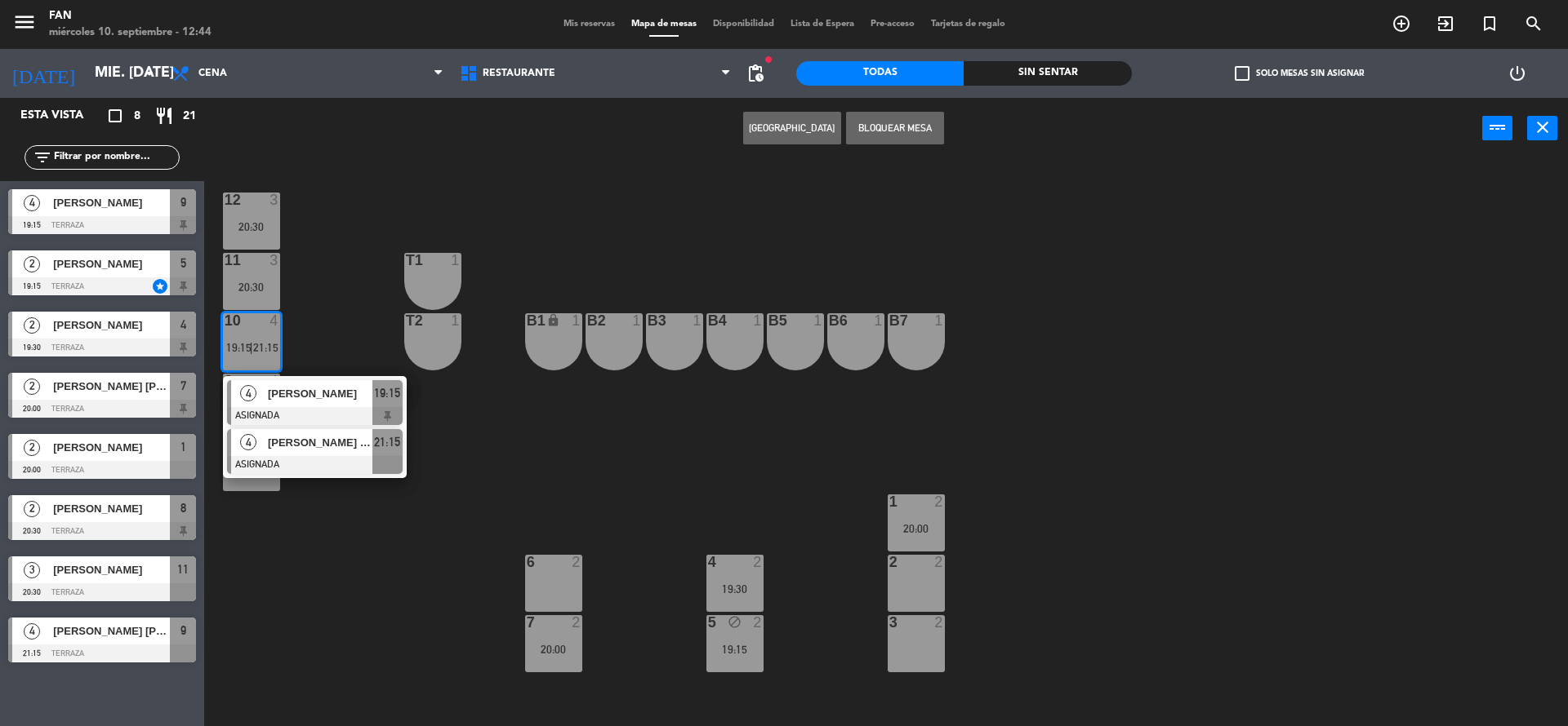
click at [296, 439] on span "[PERSON_NAME] [PERSON_NAME]" at bounding box center [319, 443] width 104 height 17
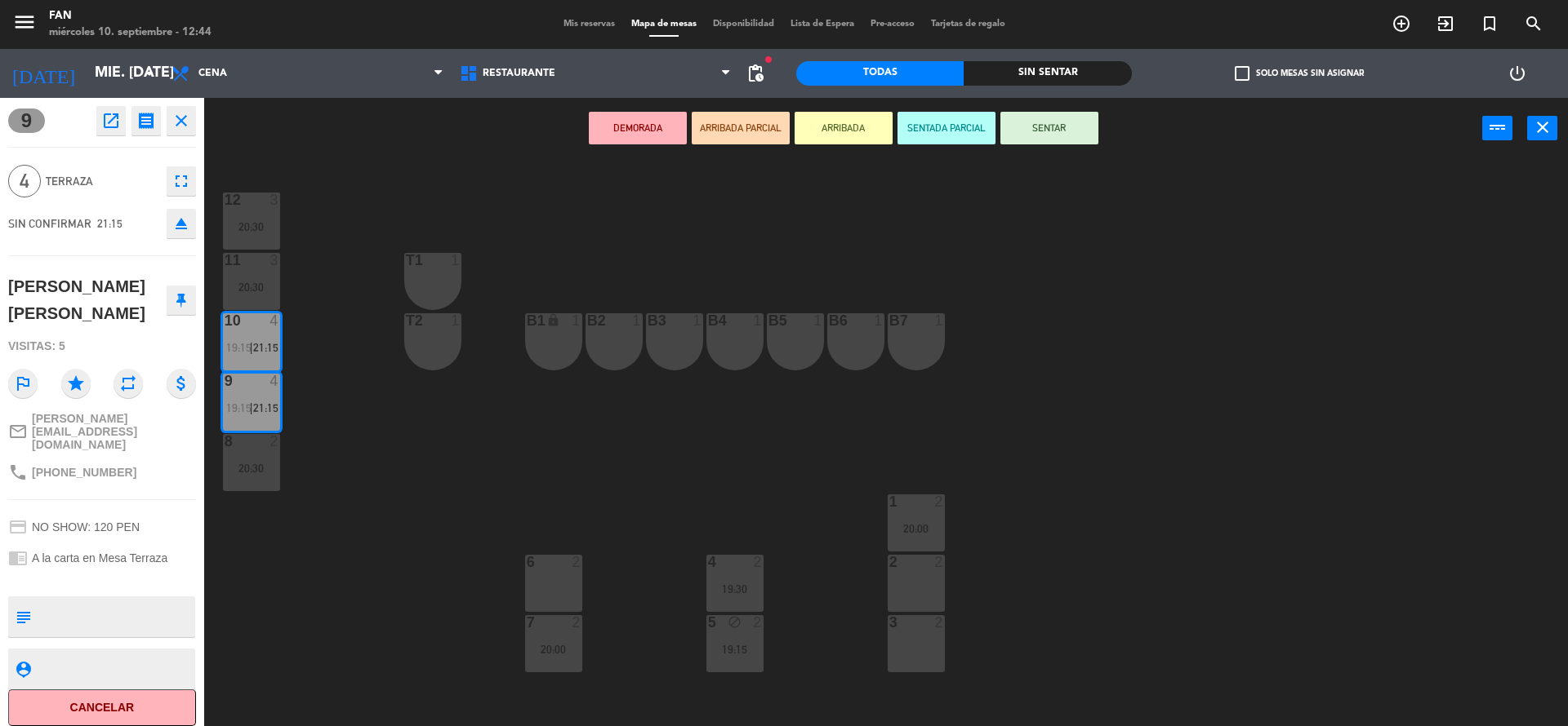
click at [921, 598] on div "2 2" at bounding box center [916, 584] width 58 height 58
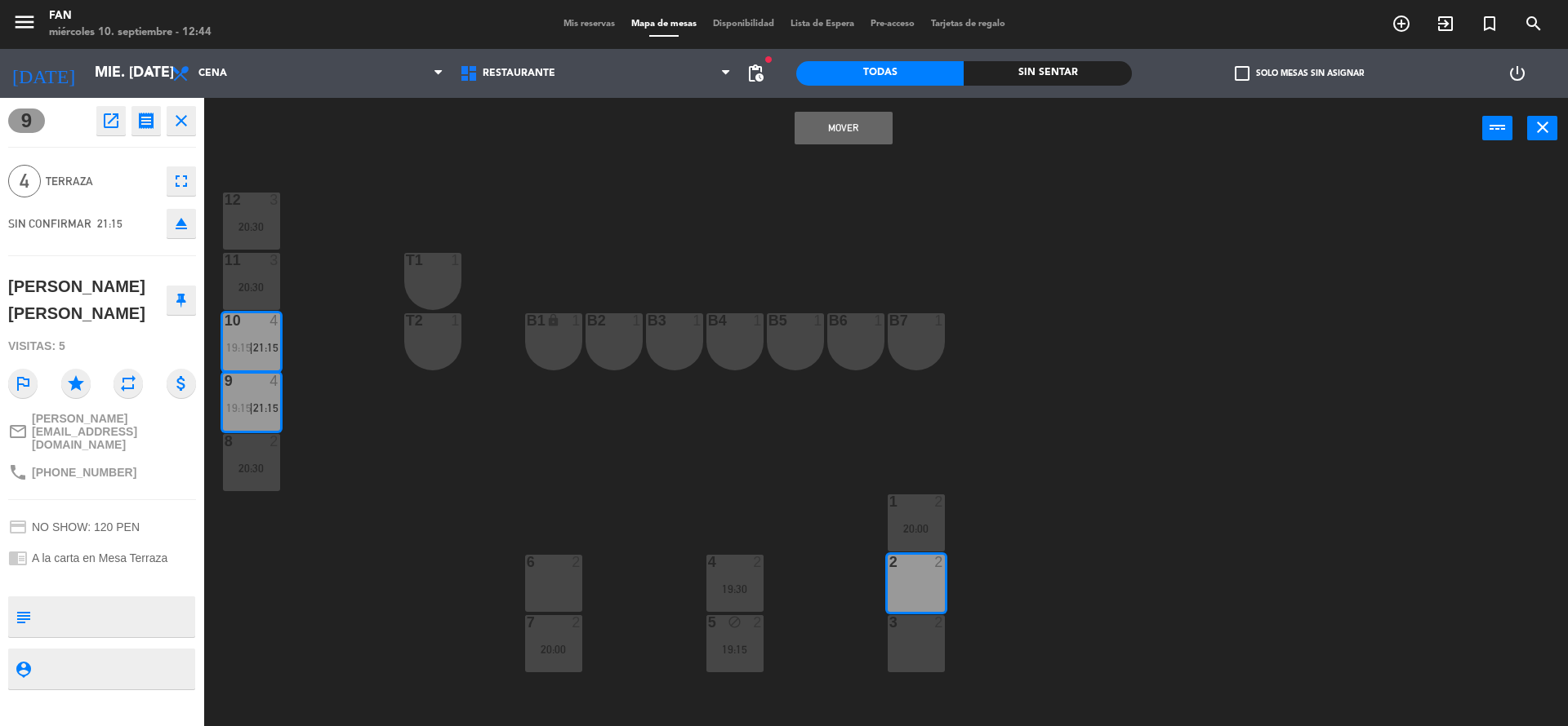
click at [921, 639] on div "3 2" at bounding box center [916, 644] width 58 height 58
click at [825, 121] on button "Mover y Unir" at bounding box center [843, 128] width 98 height 33
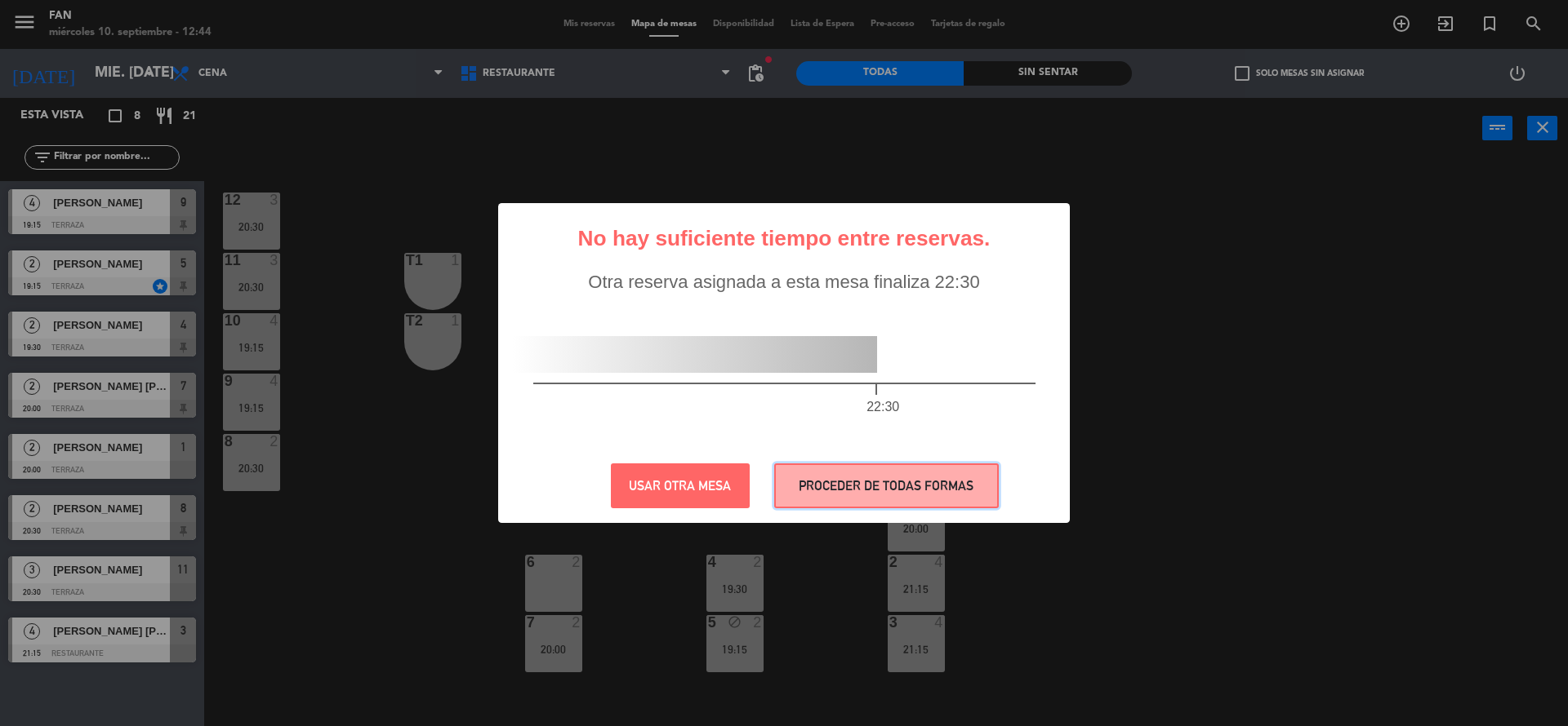
click at [792, 490] on button "PROCEDER DE TODAS FORMAS" at bounding box center [886, 486] width 224 height 45
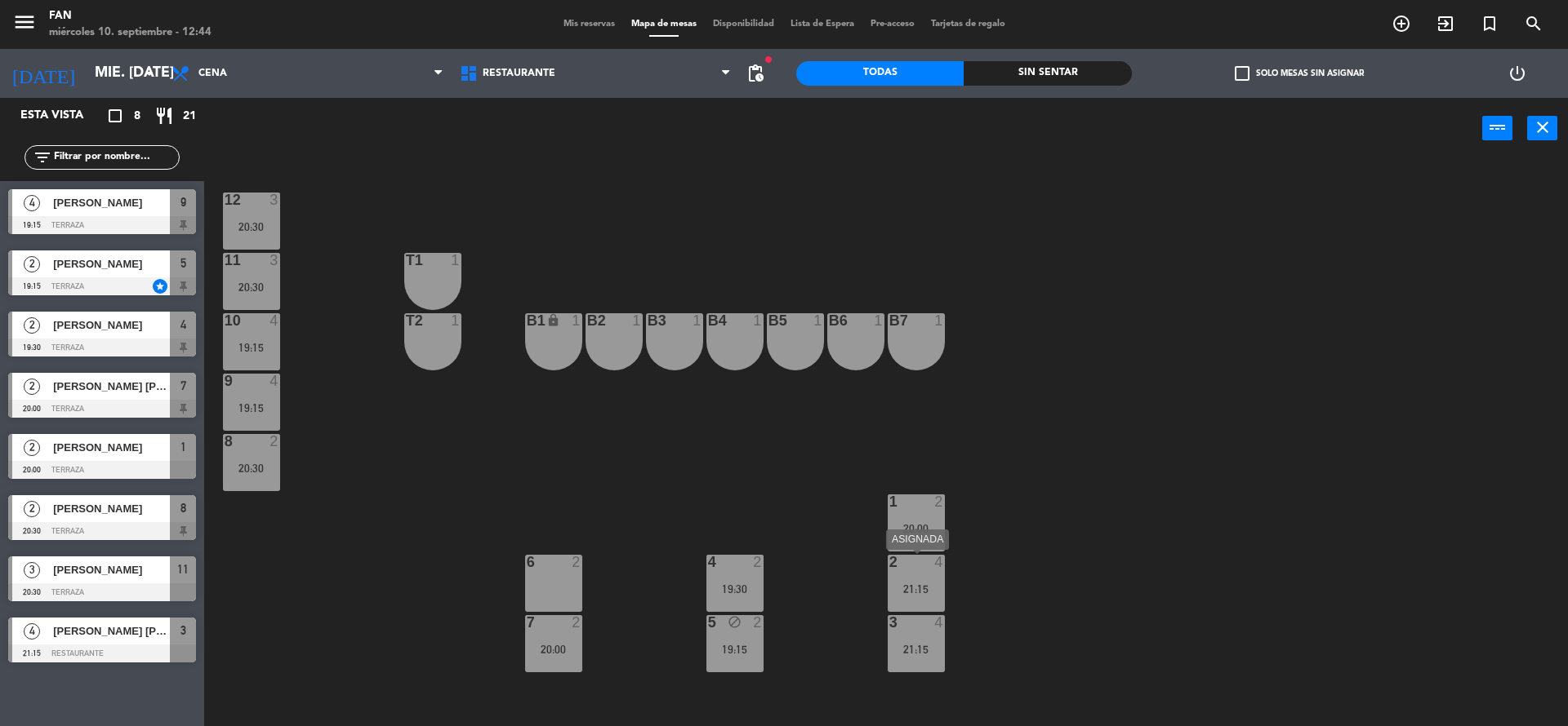
click at [934, 597] on div "2 4 21:15" at bounding box center [916, 584] width 58 height 58
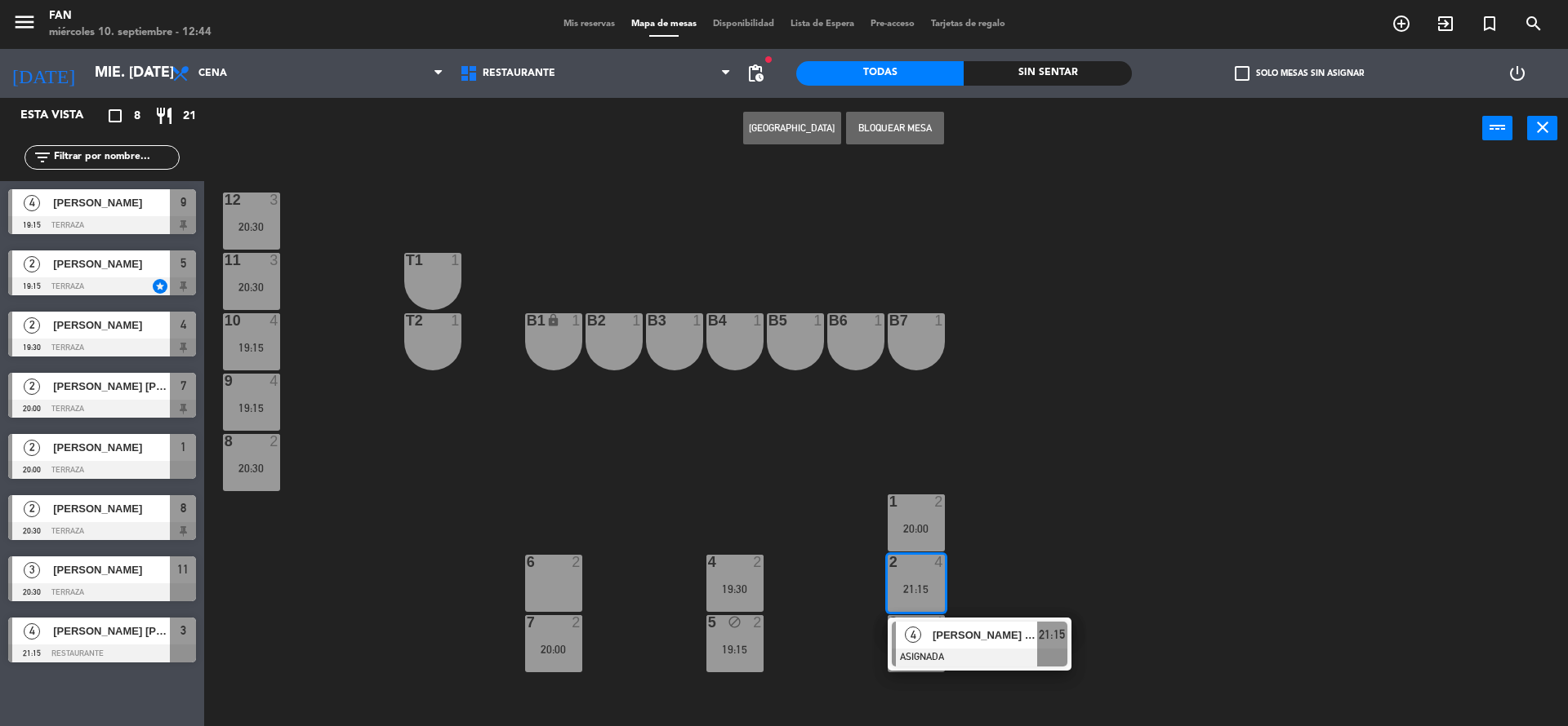
click at [1047, 571] on div "12 3 20:30 11 3 20:30 T1 1 10 4 19:15 T2 1 B1 lock 1 B2 1 B3 1 B4 1 B5 1 B6 1 B…" at bounding box center [893, 447] width 1348 height 567
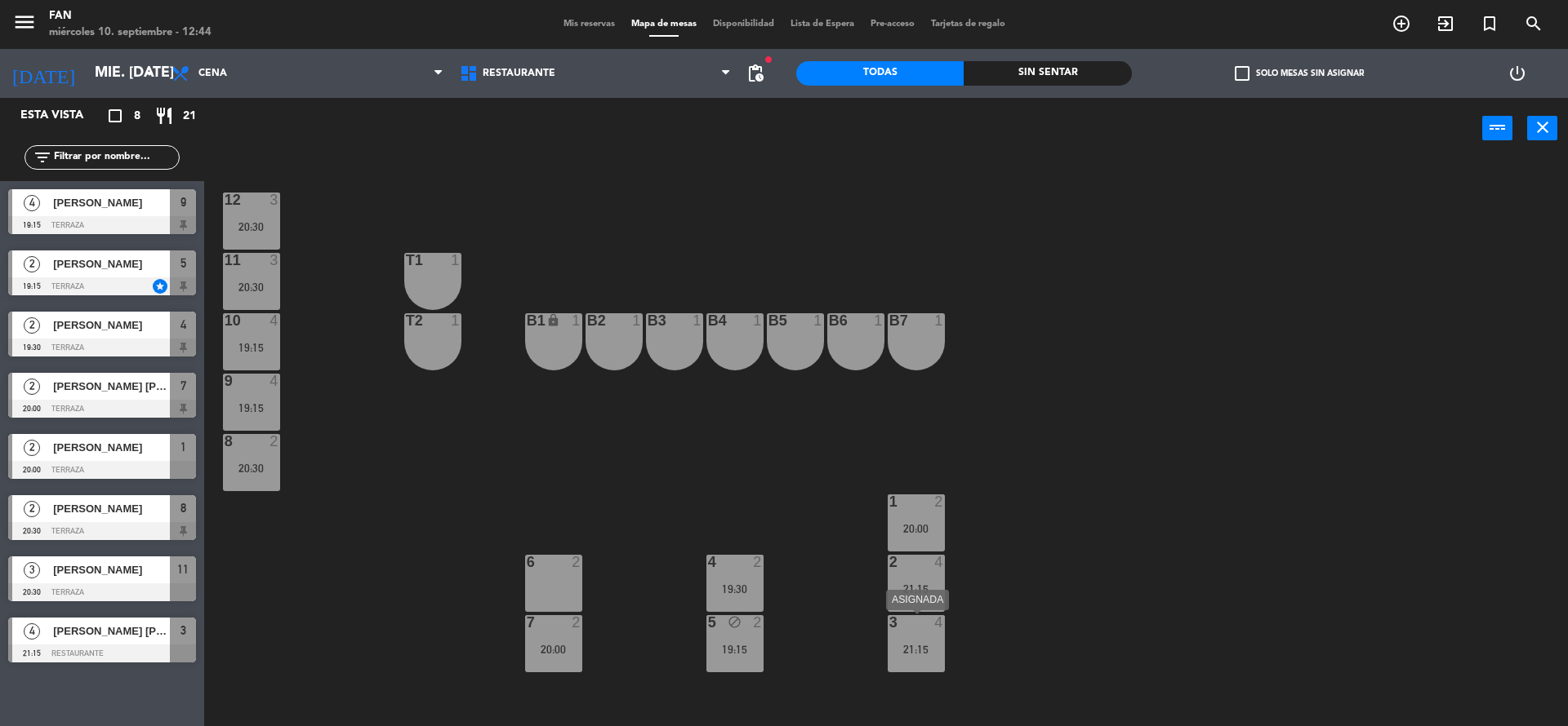
click at [936, 644] on div "21:15" at bounding box center [916, 650] width 58 height 12
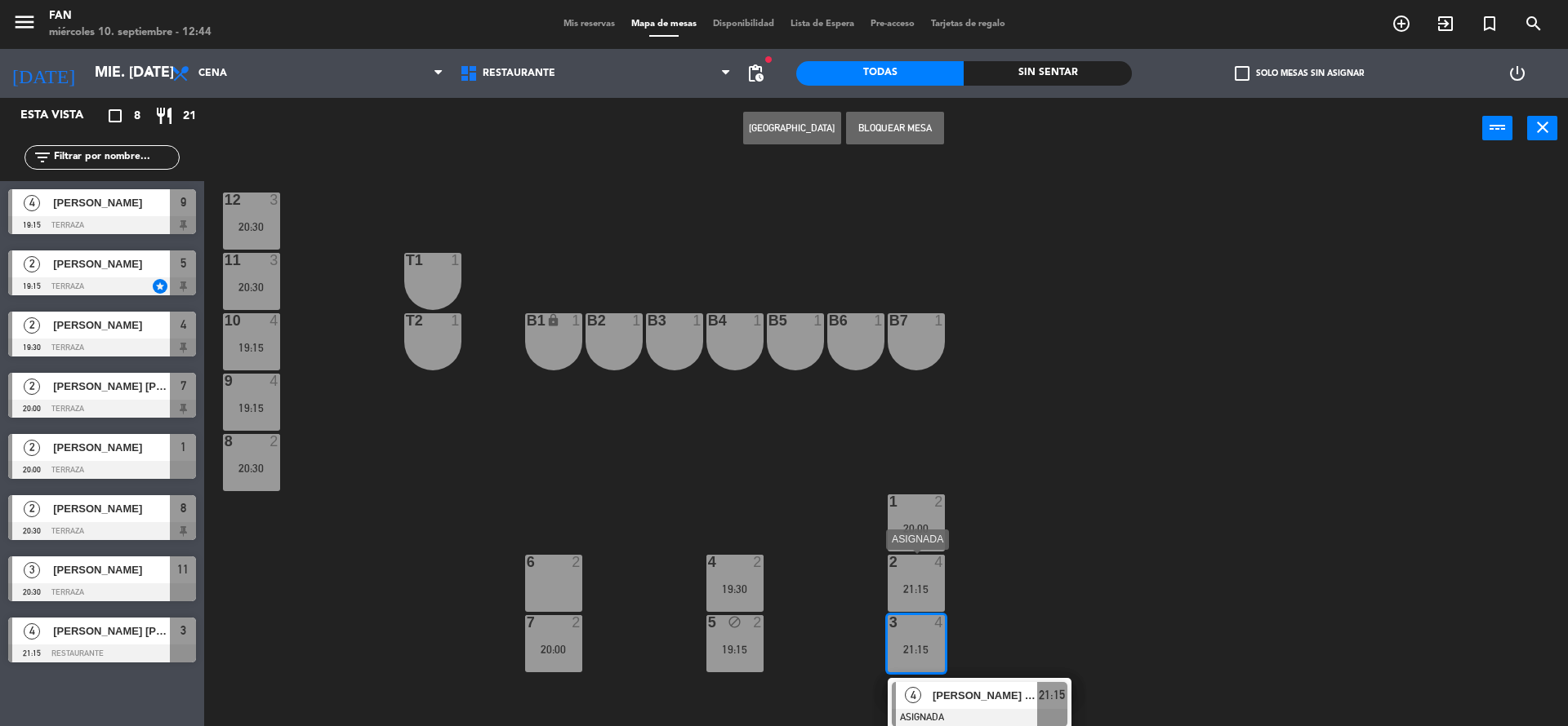
click at [915, 588] on div "21:15" at bounding box center [916, 590] width 58 height 12
click at [1079, 607] on div "12 3 20:30 11 3 20:30 T1 1 10 4 19:15 T2 1 B1 lock 1 B2 1 B3 1 B4 1 B5 1 B6 1 B…" at bounding box center [893, 447] width 1348 height 567
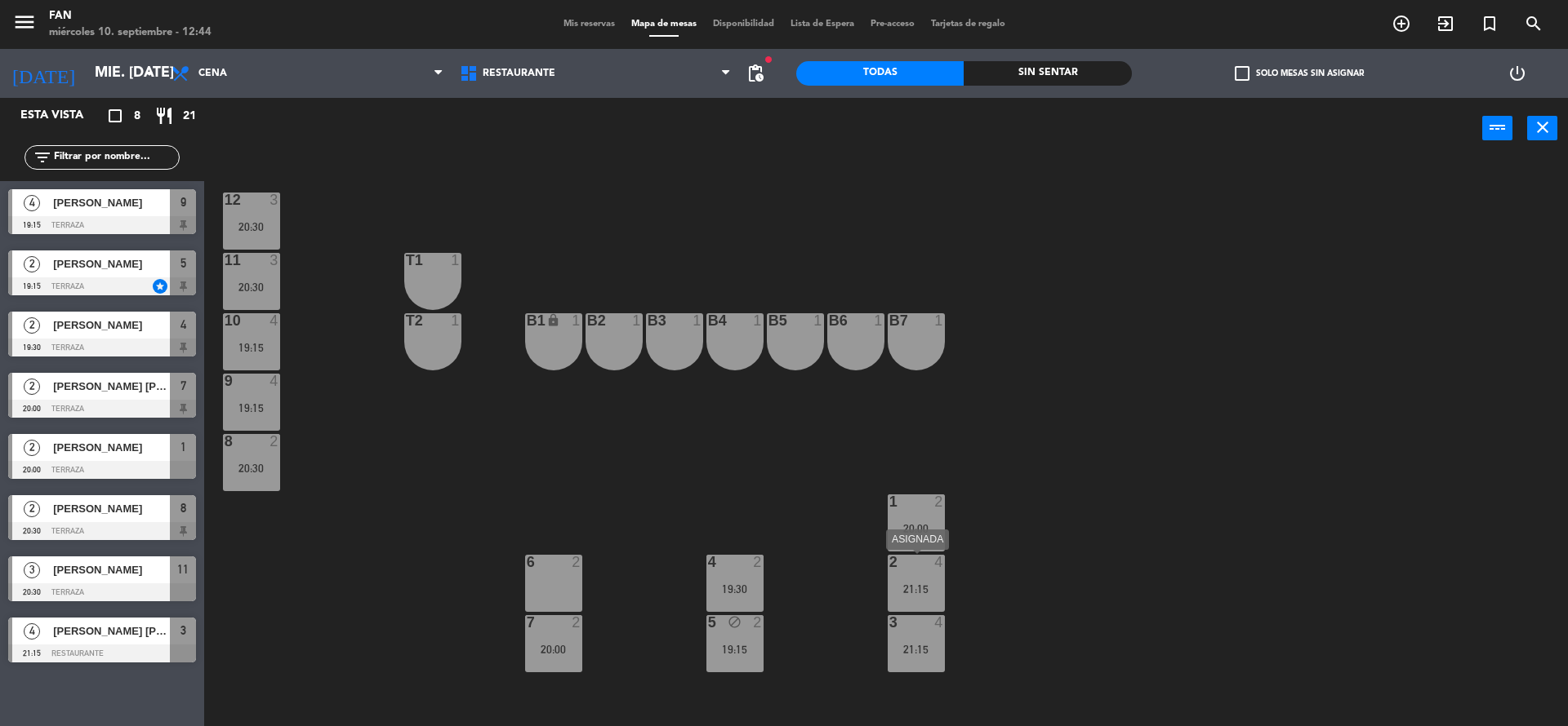
click at [932, 589] on div "21:15" at bounding box center [916, 590] width 58 height 12
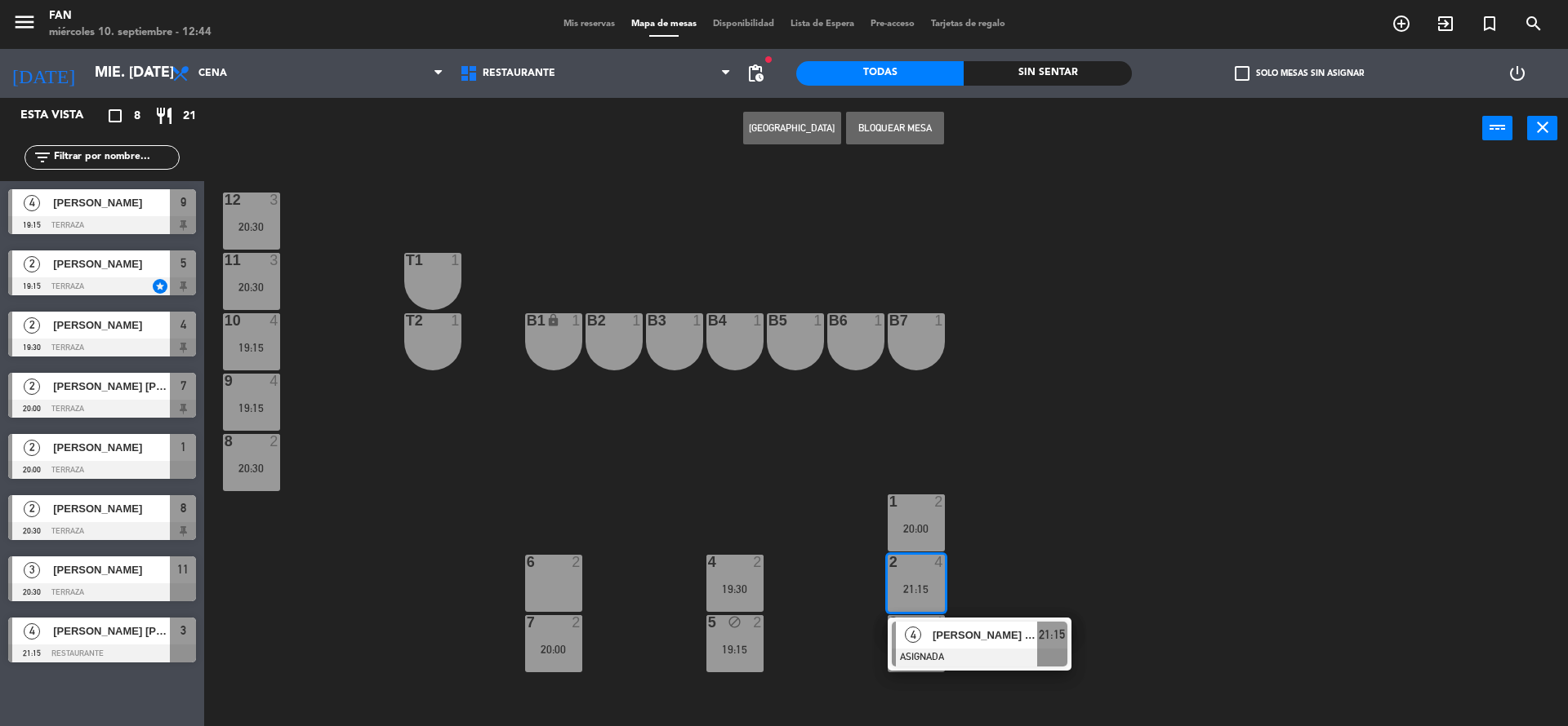
click at [1052, 537] on div "12 3 20:30 11 3 20:30 T1 1 10 4 19:15 T2 1 B1 lock 1 B2 1 B3 1 B4 1 B5 1 B6 1 B…" at bounding box center [893, 447] width 1348 height 567
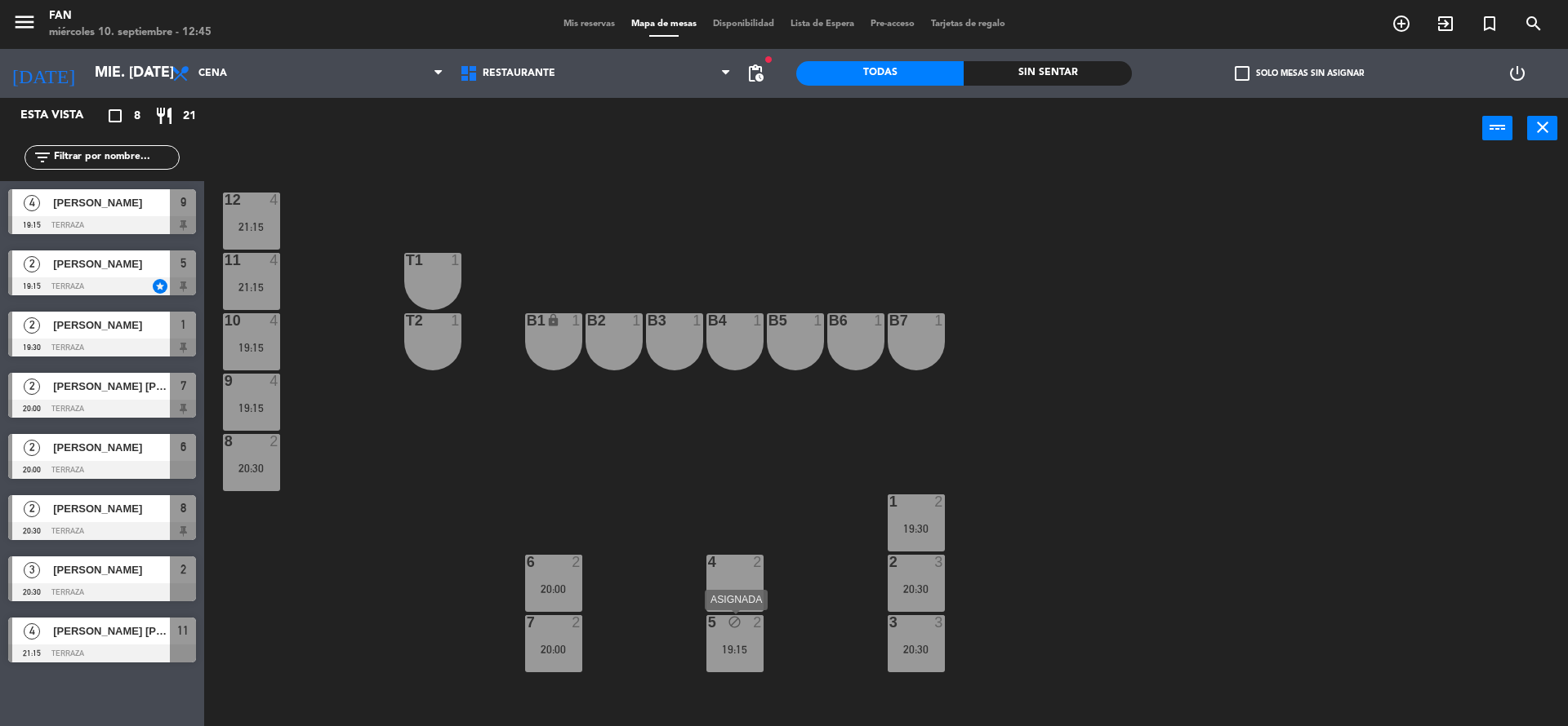
click at [727, 645] on div "19:15" at bounding box center [735, 650] width 58 height 12
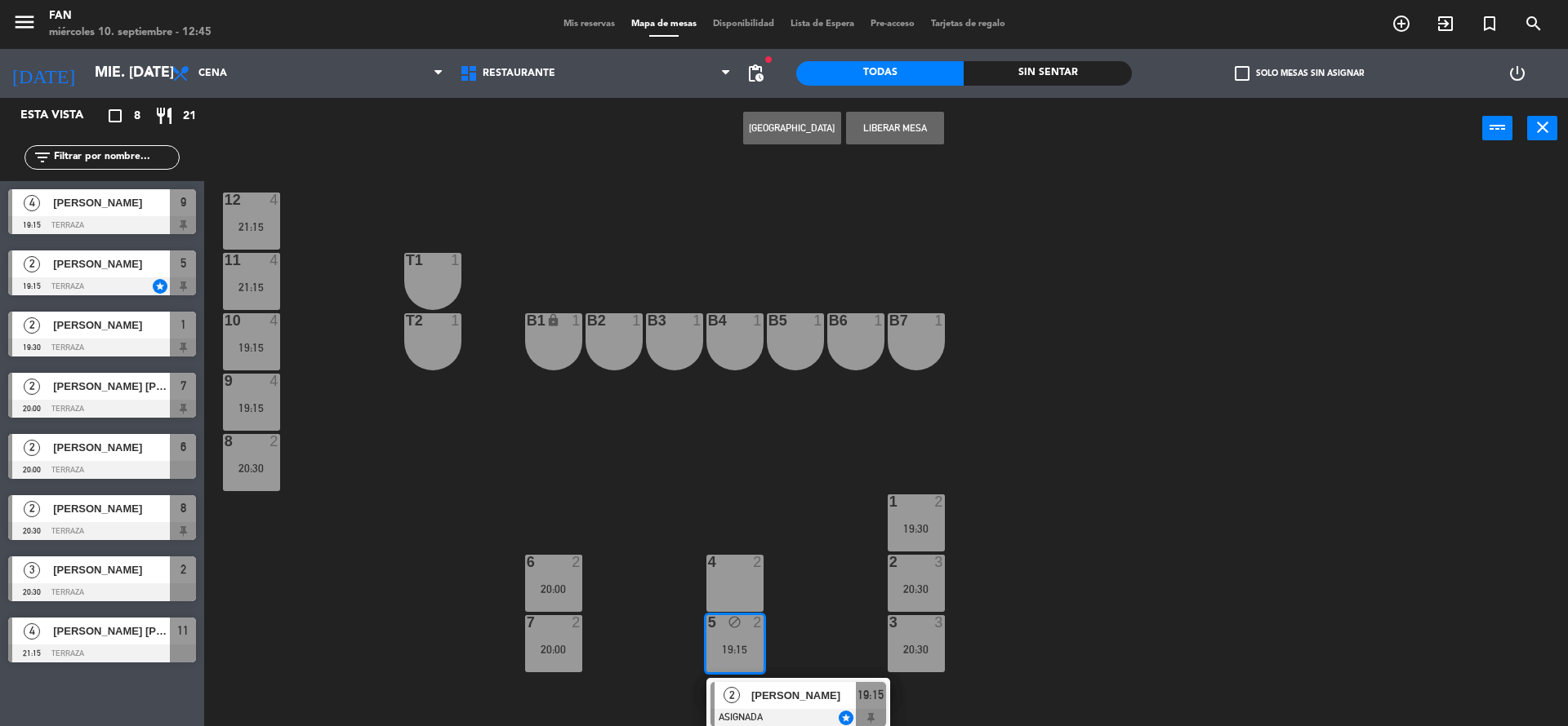
click at [801, 581] on div "12 4 21:15 11 4 21:15 T1 1 10 4 19:15 T2 1 B1 lock 1 B2 1 B3 1 B4 1 B5 1 B6 1 B…" at bounding box center [893, 447] width 1348 height 567
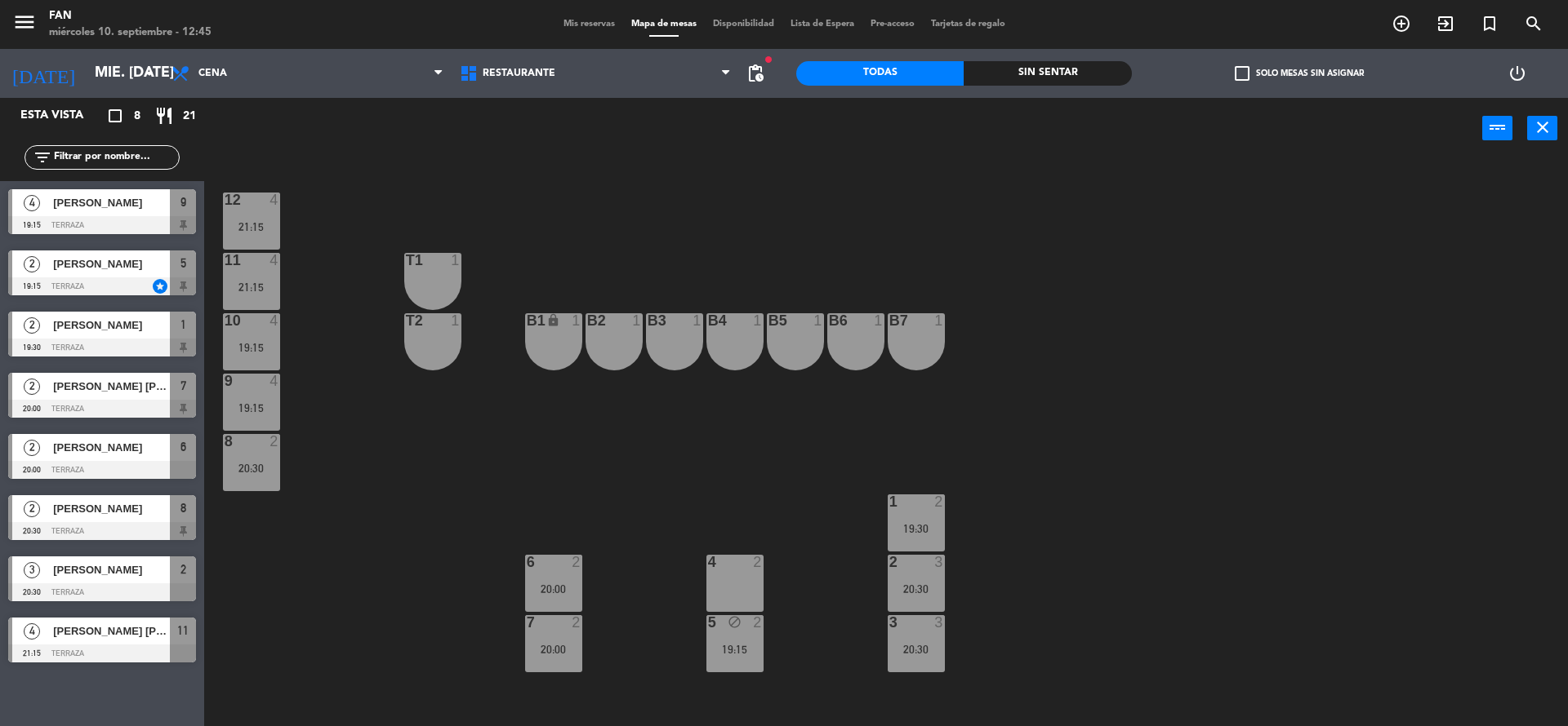
click at [732, 607] on div "4 2" at bounding box center [735, 584] width 58 height 58
click at [801, 681] on div "12 4 21:15 11 4 21:15 T1 1 10 4 19:15 T2 1 B1 lock 1 B2 1 B3 1 B4 1 B5 1 B6 1 B…" at bounding box center [893, 447] width 1348 height 567
